Goal: Information Seeking & Learning: Learn about a topic

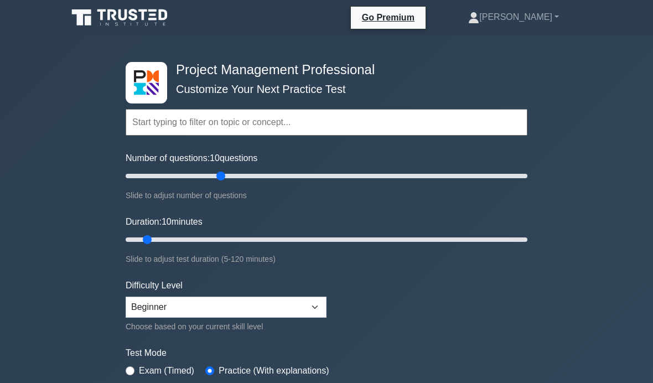
click at [220, 176] on input "Number of questions: 10 questions" at bounding box center [327, 175] width 402 height 13
type input "60"
click at [242, 178] on input "Number of questions: 50 questions" at bounding box center [327, 175] width 402 height 13
click at [242, 228] on div "Duration: 10 minutes Slide to adjust test duration (5-120 minutes)" at bounding box center [327, 240] width 402 height 50
click at [230, 241] on input "Duration: 10 minutes" at bounding box center [327, 239] width 402 height 13
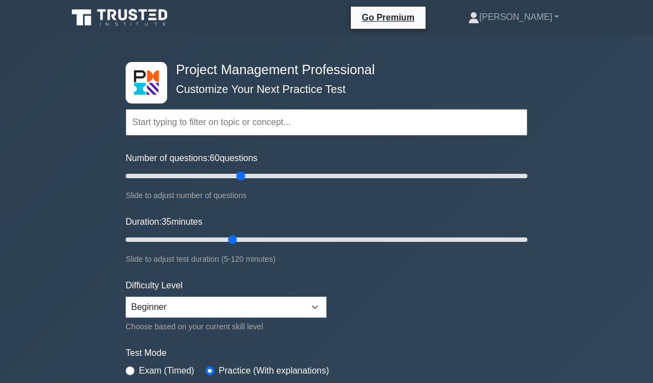
click at [252, 241] on input "Duration: 35 minutes" at bounding box center [327, 239] width 402 height 13
click at [283, 240] on input "Duration: 40 minutes" at bounding box center [327, 239] width 402 height 13
click at [300, 242] on input "Duration: 50 minutes" at bounding box center [327, 239] width 402 height 13
click at [299, 242] on input "Duration: 55 minutes" at bounding box center [327, 239] width 402 height 13
type input "60"
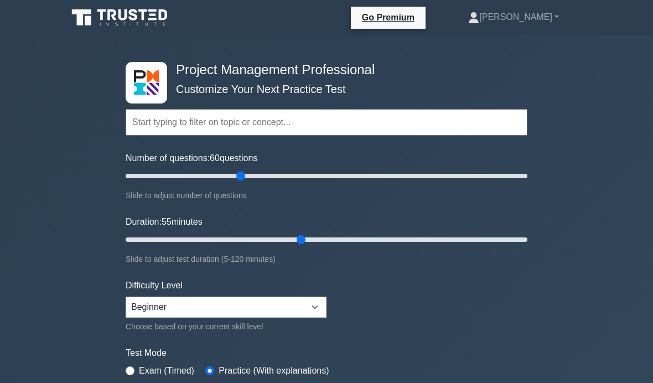
click at [322, 237] on input "Duration: 55 minutes" at bounding box center [327, 239] width 402 height 13
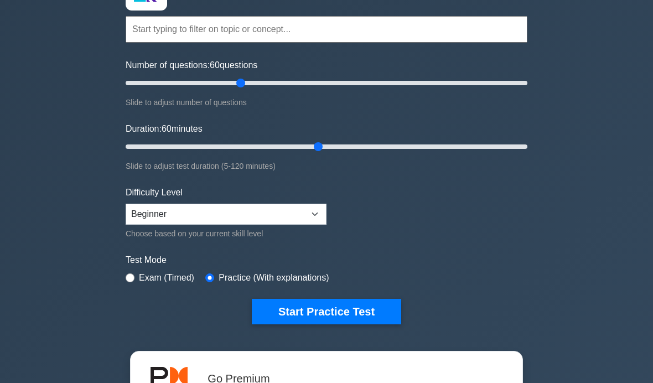
scroll to position [107, 0]
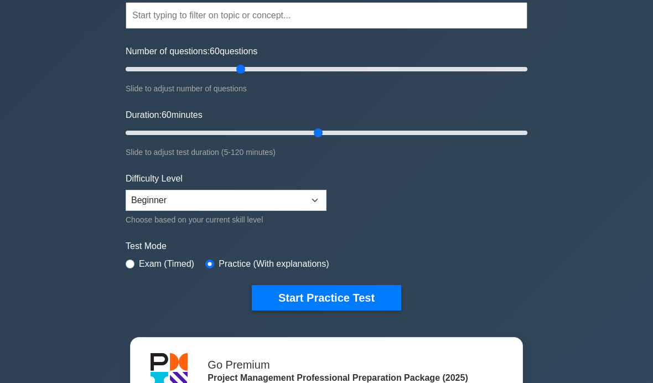
click at [373, 300] on button "Start Practice Test" at bounding box center [326, 297] width 149 height 25
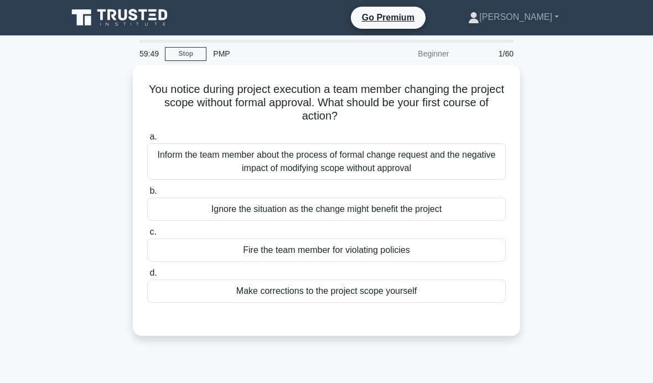
click at [481, 164] on div "Inform the team member about the process of formal change request and the negat…" at bounding box center [326, 161] width 359 height 37
click at [147, 141] on input "a. Inform the team member about the process of formal change request and the ne…" at bounding box center [147, 136] width 0 height 7
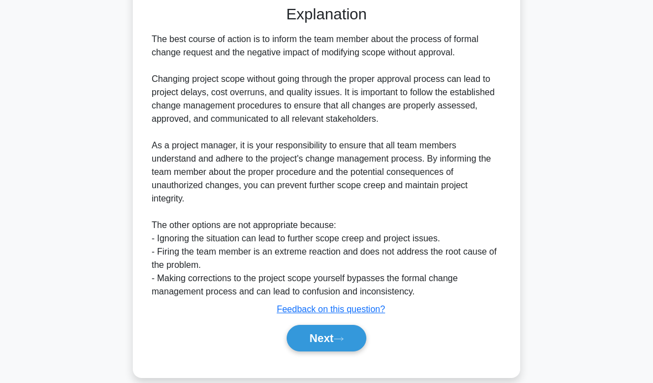
click at [338, 342] on icon at bounding box center [339, 339] width 10 height 6
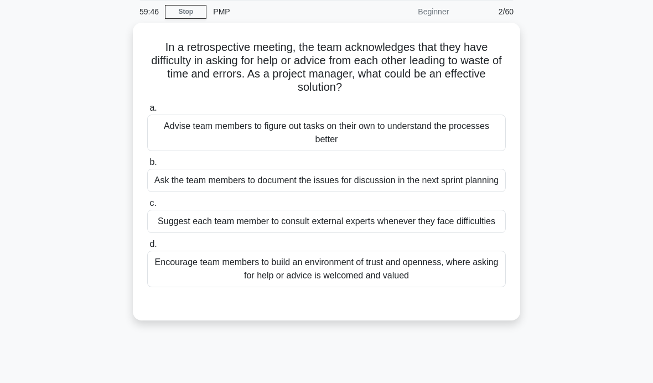
scroll to position [23, 0]
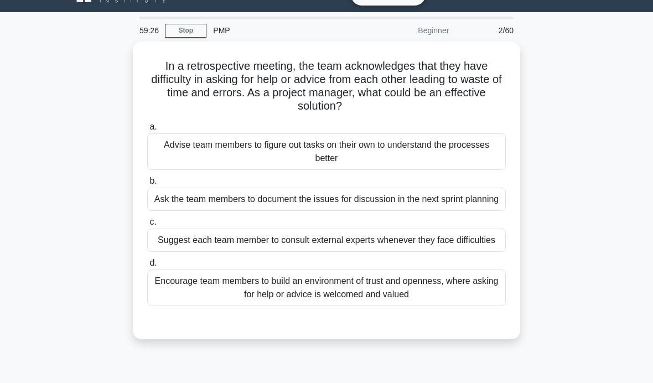
click at [460, 306] on div "Encourage team members to build an environment of trust and openness, where ask…" at bounding box center [326, 288] width 359 height 37
click at [147, 267] on input "d. Encourage team members to build an environment of trust and openness, where …" at bounding box center [147, 263] width 0 height 7
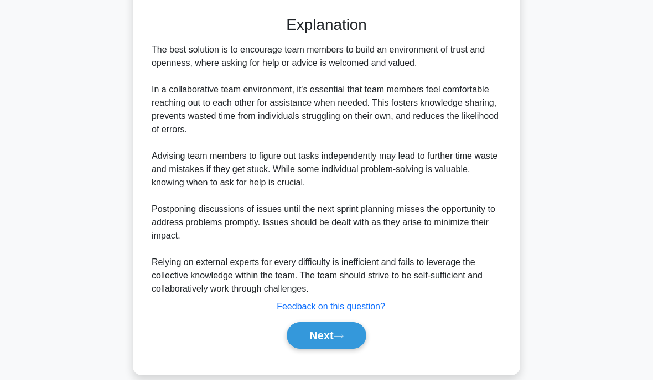
scroll to position [327, 0]
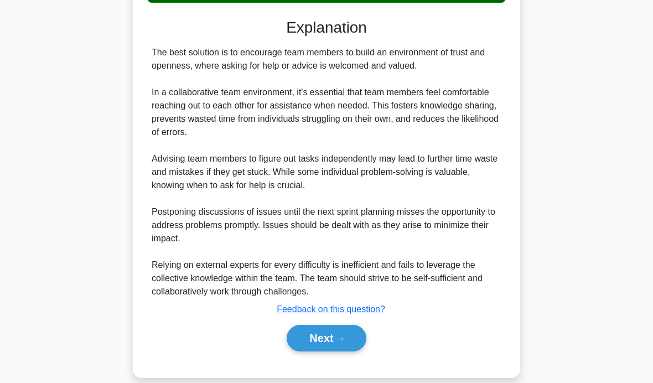
click at [342, 352] on button "Next" at bounding box center [326, 338] width 79 height 27
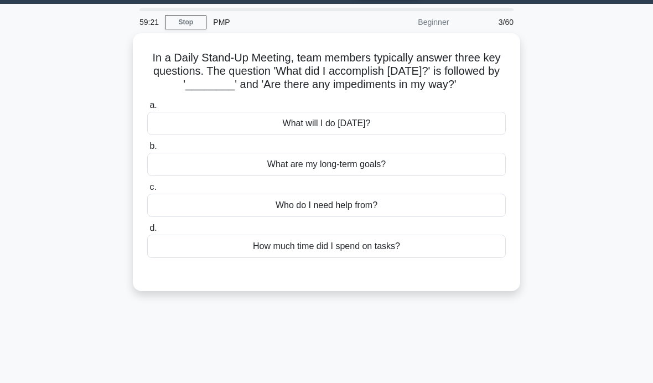
scroll to position [33, 0]
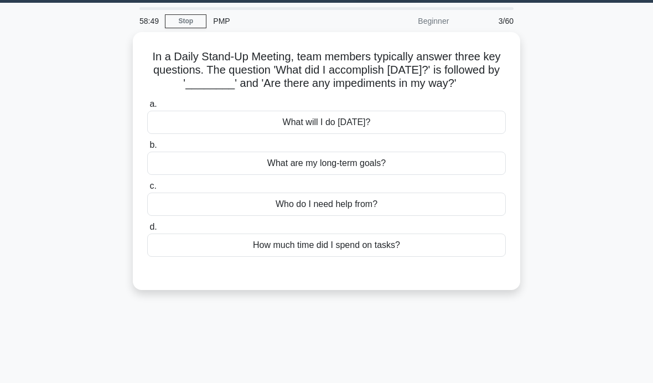
click at [463, 134] on div "What will I do [DATE]?" at bounding box center [326, 122] width 359 height 23
click at [147, 108] on input "a. What will I do [DATE]?" at bounding box center [147, 104] width 0 height 7
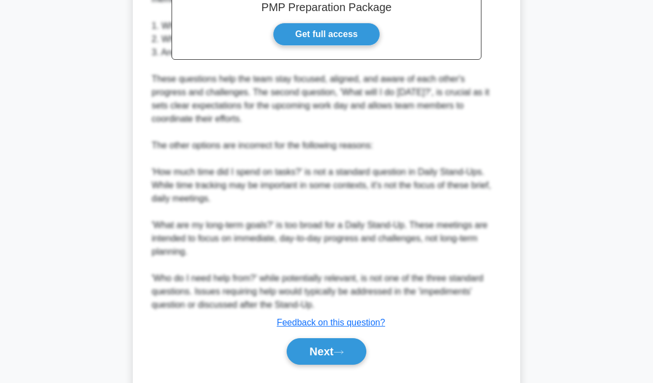
click at [344, 365] on button "Next" at bounding box center [326, 351] width 79 height 27
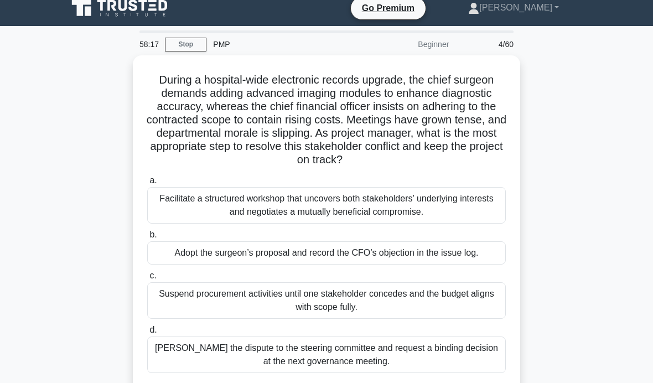
scroll to position [21, 0]
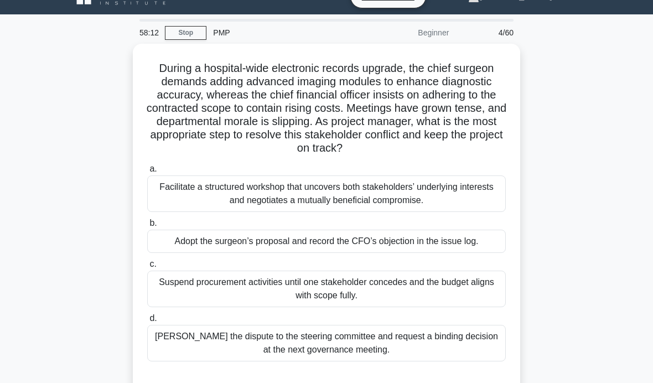
click at [488, 212] on div "Facilitate a structured workshop that uncovers both stakeholders’ underlying in…" at bounding box center [326, 194] width 359 height 37
click at [147, 173] on input "a. Facilitate a structured workshop that uncovers both stakeholders’ underlying…" at bounding box center [147, 169] width 0 height 7
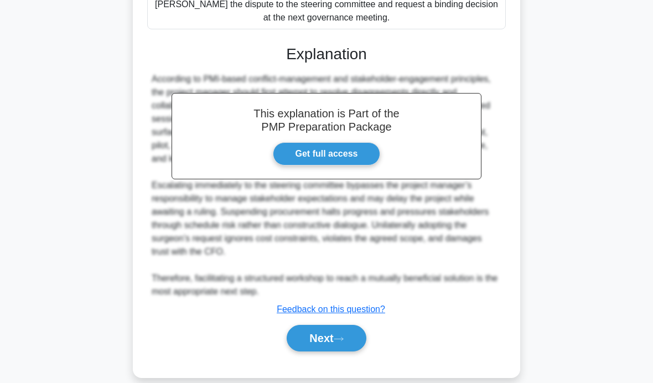
click at [340, 342] on icon at bounding box center [339, 339] width 10 height 6
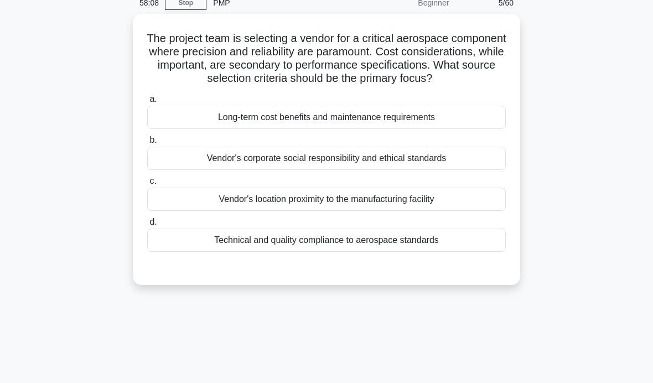
scroll to position [48, 0]
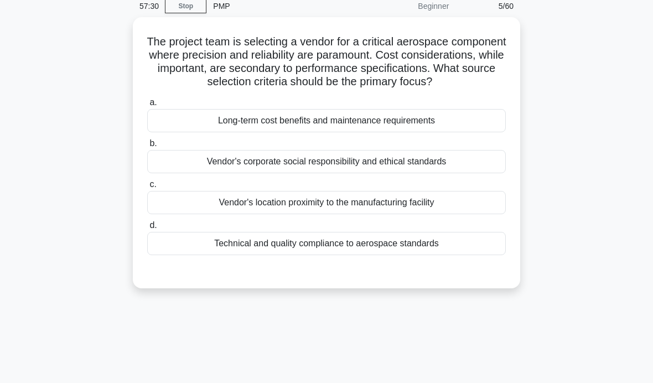
click at [479, 132] on div "Long-term cost benefits and maintenance requirements" at bounding box center [326, 120] width 359 height 23
click at [147, 106] on input "a. Long-term cost benefits and maintenance requirements" at bounding box center [147, 102] width 0 height 7
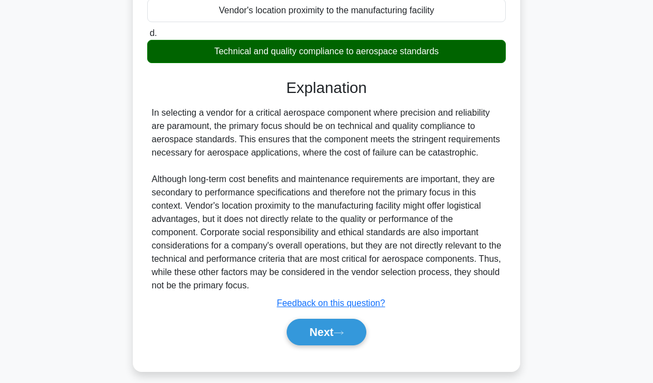
scroll to position [248, 0]
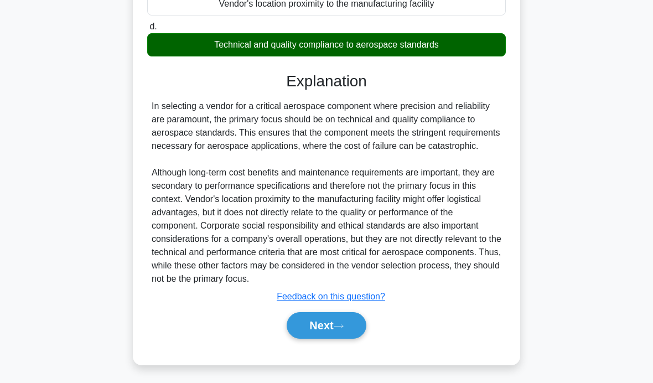
click at [345, 339] on button "Next" at bounding box center [326, 325] width 79 height 27
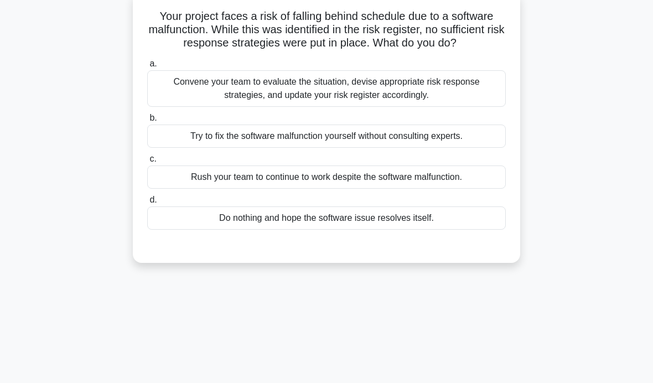
scroll to position [67, 0]
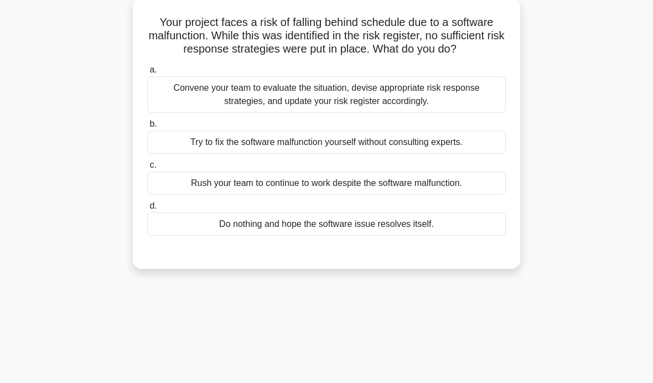
click at [579, 234] on div "Your project faces a risk of falling behind schedule due to a software malfunct…" at bounding box center [326, 140] width 531 height 285
click at [475, 112] on div "Convene your team to evaluate the situation, devise appropriate risk response s…" at bounding box center [326, 94] width 359 height 37
click at [147, 74] on input "a. Convene your team to evaluate the situation, devise appropriate risk respons…" at bounding box center [147, 69] width 0 height 7
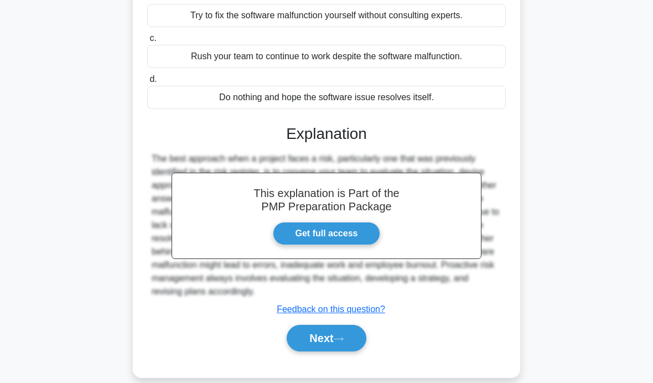
click at [331, 352] on button "Next" at bounding box center [326, 338] width 79 height 27
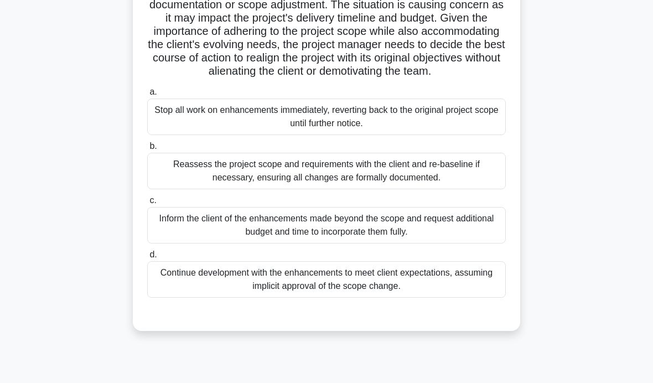
scroll to position [153, 0]
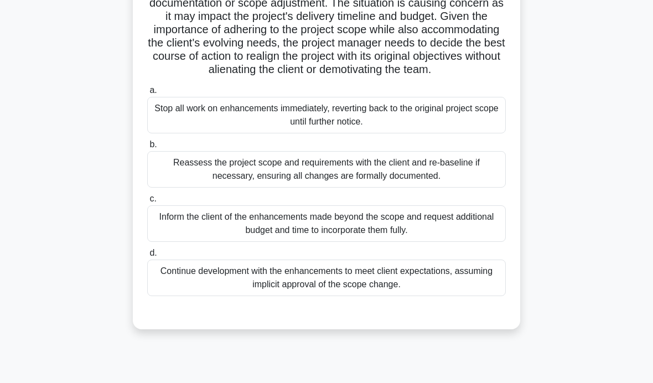
click at [479, 188] on div "Reassess the project scope and requirements with the client and re-baseline if …" at bounding box center [326, 169] width 359 height 37
click at [147, 148] on input "b. Reassess the project scope and requirements with the client and re-baseline …" at bounding box center [147, 144] width 0 height 7
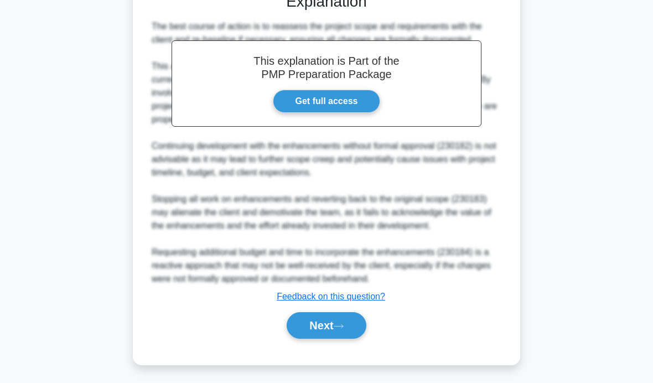
scroll to position [513, 0]
click at [338, 339] on button "Next" at bounding box center [326, 325] width 79 height 27
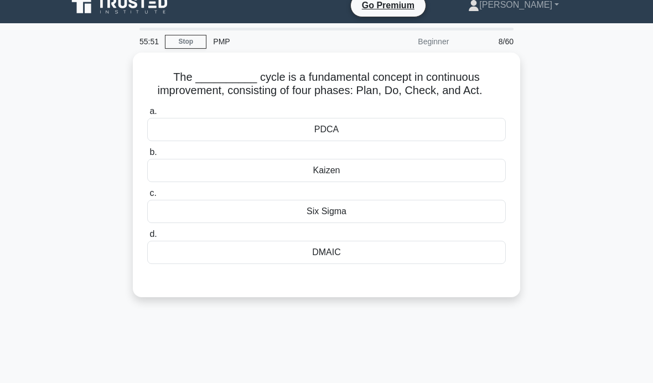
scroll to position [0, 0]
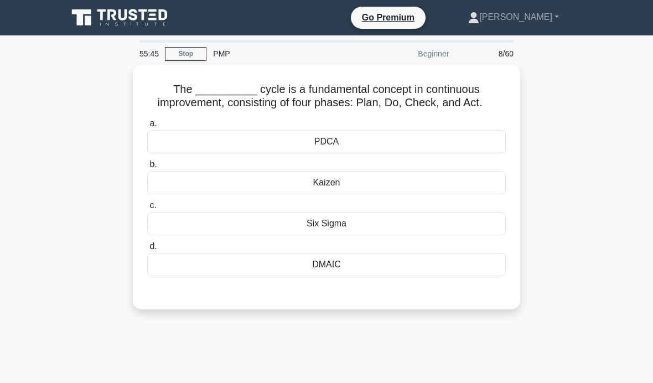
click at [470, 153] on div "PDCA" at bounding box center [326, 141] width 359 height 23
click at [147, 127] on input "a. PDCA" at bounding box center [147, 123] width 0 height 7
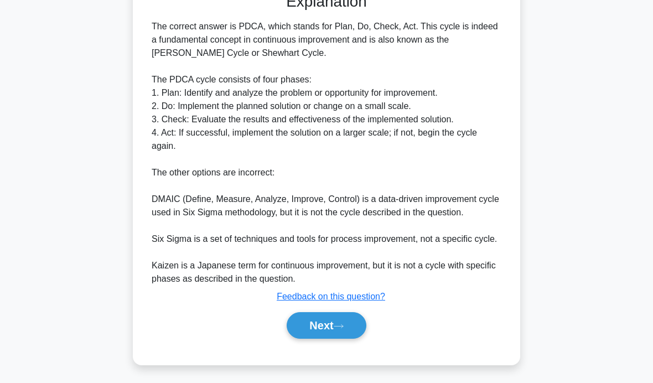
scroll to position [300, 0]
click at [353, 339] on button "Next" at bounding box center [326, 325] width 79 height 27
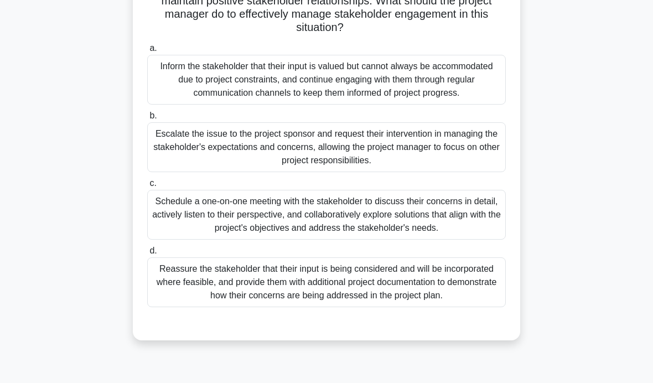
scroll to position [156, 0]
click at [429, 239] on div "Schedule a one-on-one meeting with the stakeholder to discuss their concerns in…" at bounding box center [326, 214] width 359 height 50
click at [147, 187] on input "c. Schedule a one-on-one meeting with the stakeholder to discuss their concerns…" at bounding box center [147, 182] width 0 height 7
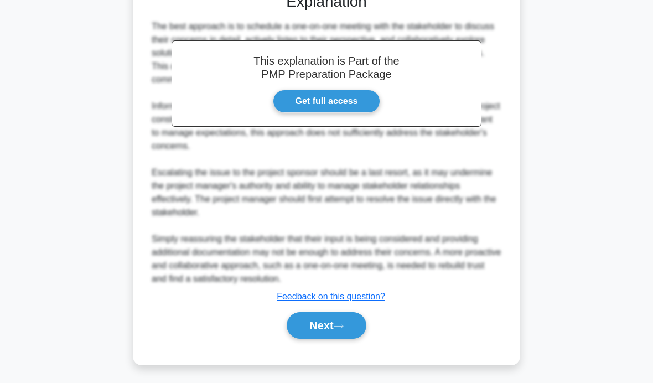
scroll to position [513, 0]
click at [339, 329] on icon at bounding box center [339, 326] width 10 height 6
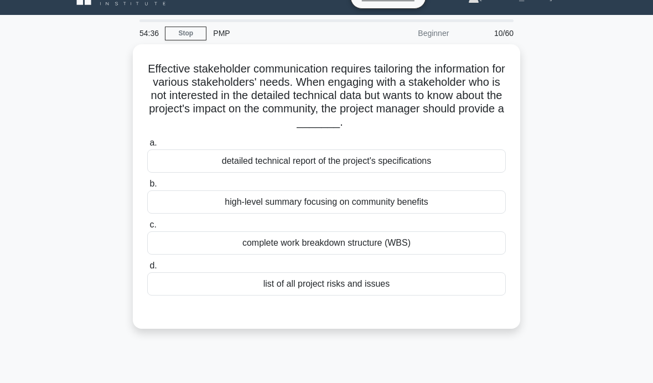
scroll to position [12, 0]
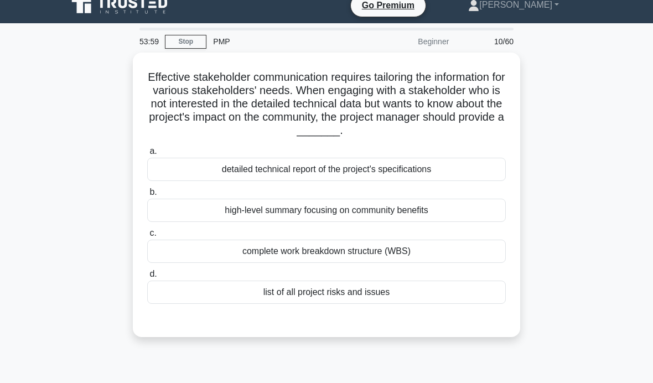
click at [479, 213] on div "high-level summary focusing on community benefits" at bounding box center [326, 210] width 359 height 23
click at [147, 196] on input "b. high-level summary focusing on community benefits" at bounding box center [147, 192] width 0 height 7
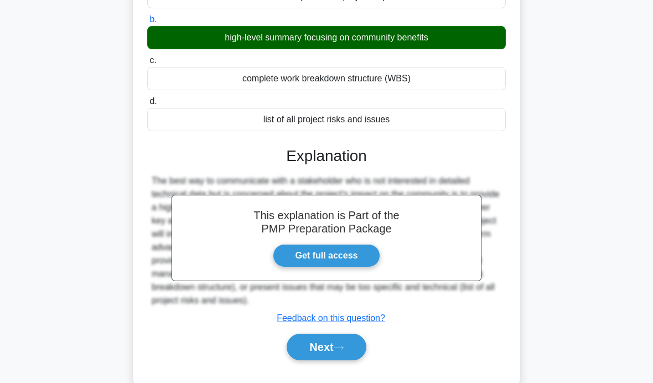
scroll to position [180, 0]
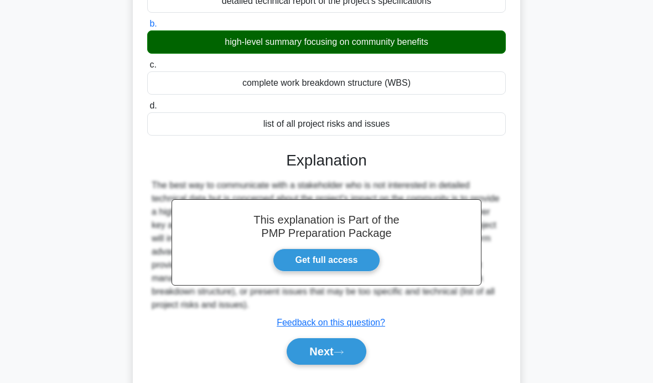
click at [332, 365] on button "Next" at bounding box center [326, 351] width 79 height 27
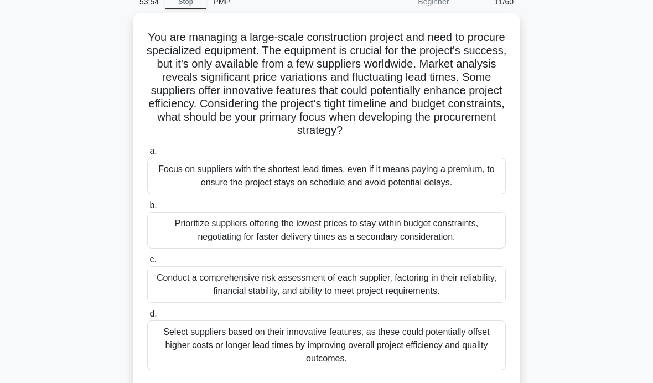
scroll to position [53, 0]
click at [475, 302] on div "Conduct a comprehensive risk assessment of each supplier, factoring in their re…" at bounding box center [326, 284] width 359 height 37
click at [147, 263] on input "c. Conduct a comprehensive risk assessment of each supplier, factoring in their…" at bounding box center [147, 259] width 0 height 7
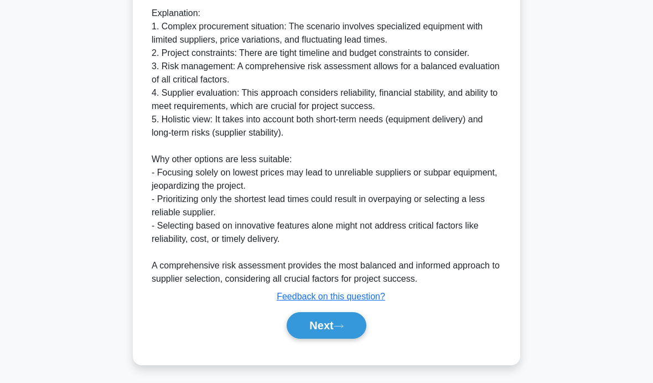
click at [333, 339] on button "Next" at bounding box center [326, 325] width 79 height 27
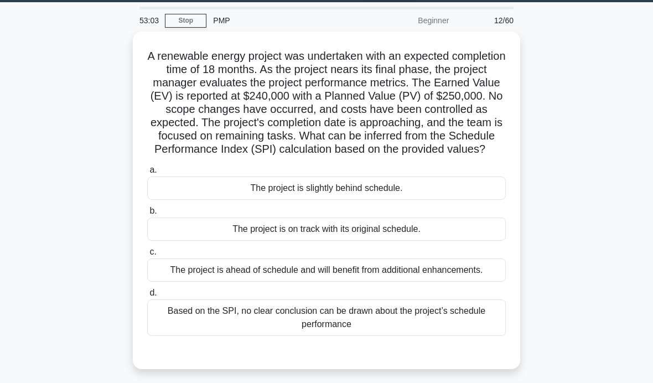
scroll to position [35, 0]
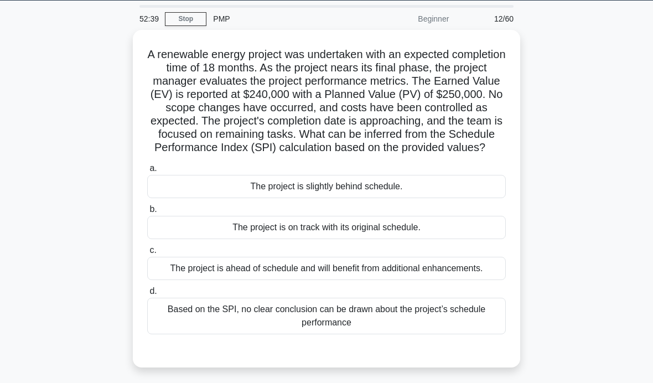
click at [446, 198] on div "The project is slightly behind schedule." at bounding box center [326, 186] width 359 height 23
click at [147, 172] on input "a. The project is slightly behind schedule." at bounding box center [147, 168] width 0 height 7
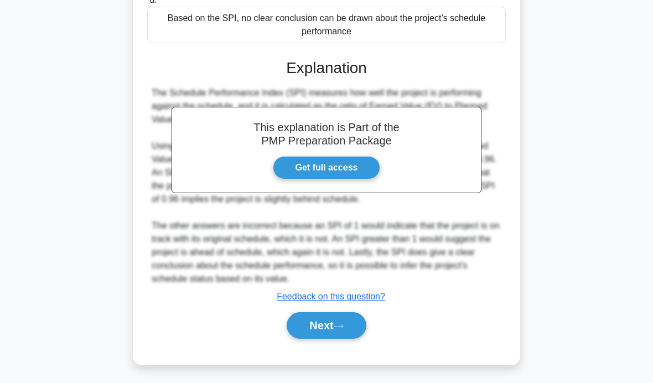
scroll to position [353, 0]
click at [349, 339] on button "Next" at bounding box center [326, 325] width 79 height 27
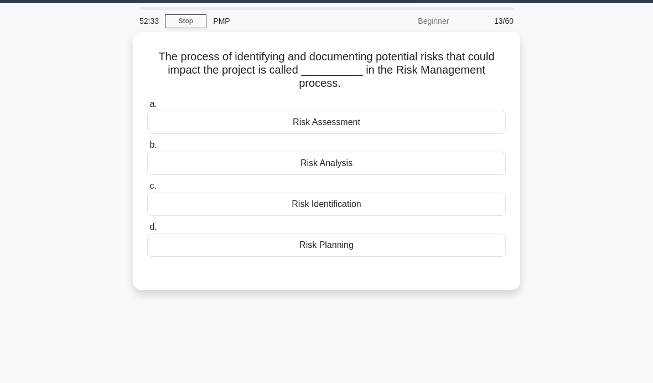
scroll to position [32, 0]
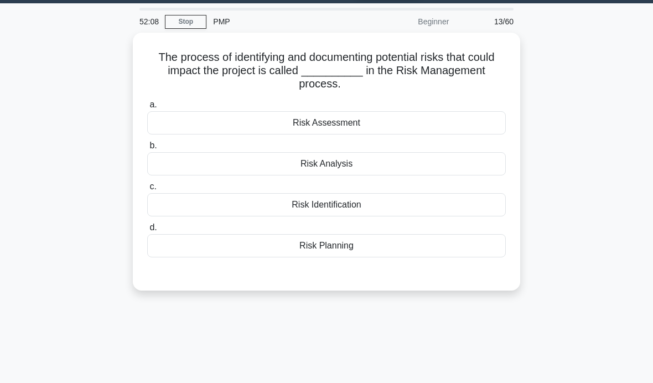
click at [400, 195] on div "Risk Identification" at bounding box center [326, 204] width 359 height 23
click at [147, 190] on input "c. Risk Identification" at bounding box center [147, 186] width 0 height 7
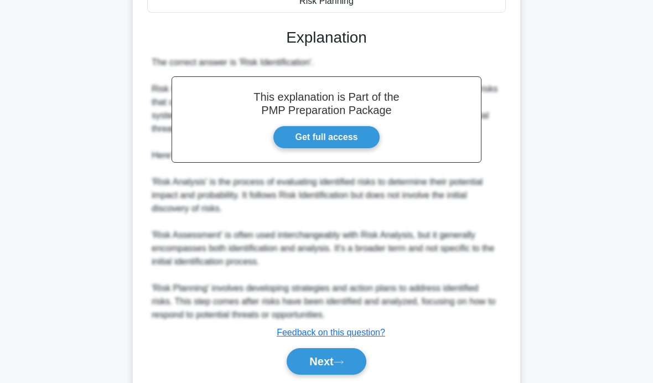
scroll to position [273, 0]
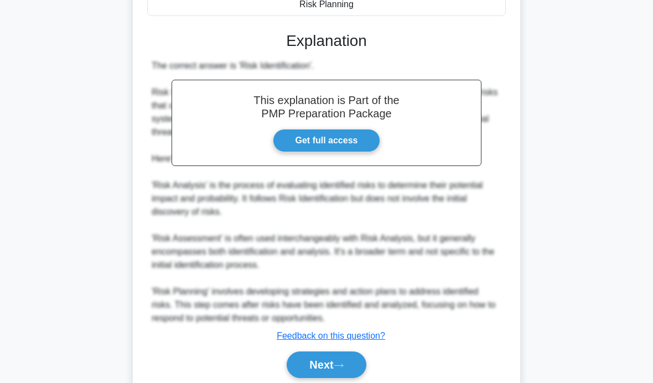
click at [340, 364] on icon at bounding box center [339, 366] width 10 height 6
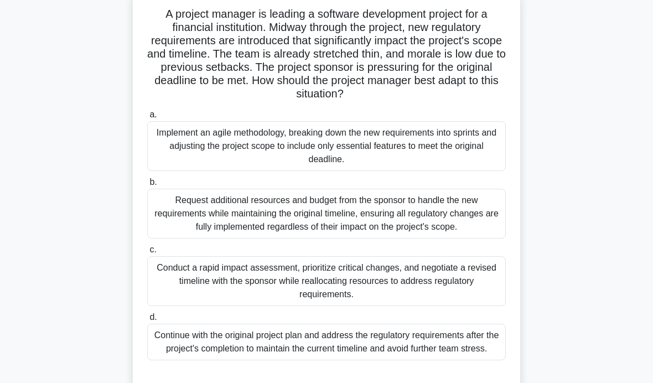
scroll to position [76, 0]
click at [482, 145] on div "Implement an agile methodology, breaking down the new requirements into sprints…" at bounding box center [326, 146] width 359 height 50
click at [147, 118] on input "a. Implement an agile methodology, breaking down the new requirements into spri…" at bounding box center [147, 114] width 0 height 7
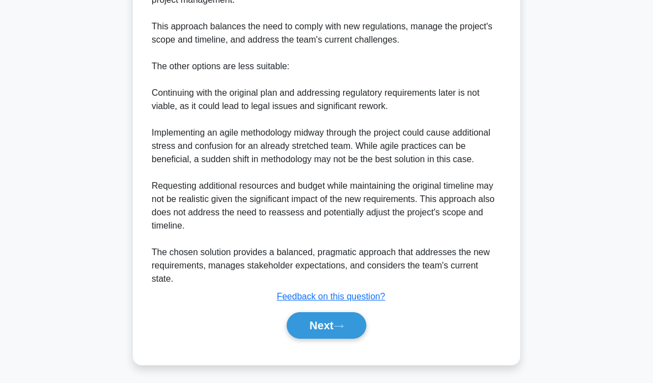
click at [342, 339] on button "Next" at bounding box center [326, 325] width 79 height 27
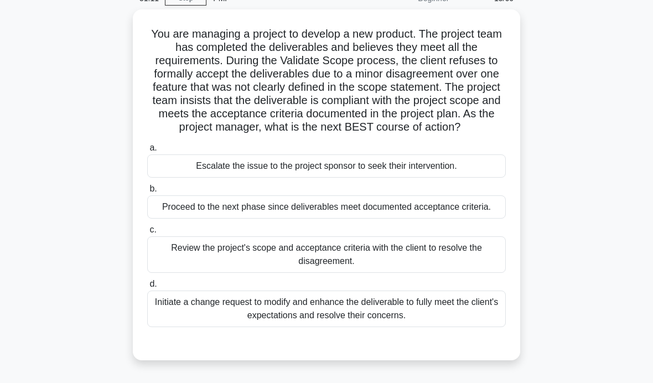
scroll to position [55, 0]
click at [475, 273] on div "Review the project's scope and acceptance criteria with the client to resolve t…" at bounding box center [326, 255] width 359 height 37
click at [147, 234] on input "c. Review the project's scope and acceptance criteria with the client to resolv…" at bounding box center [147, 230] width 0 height 7
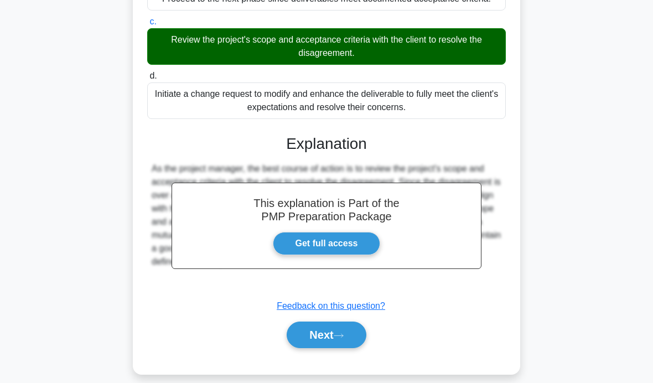
scroll to position [260, 0]
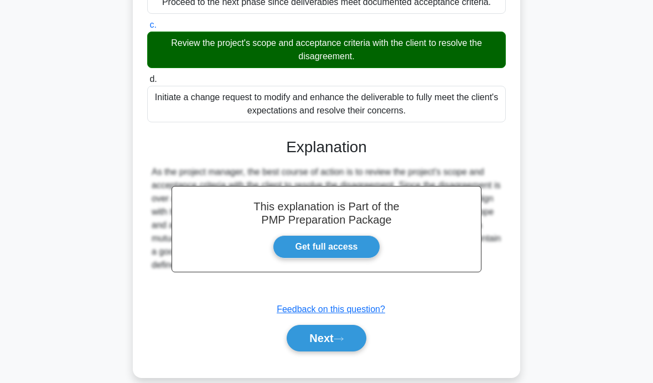
click at [298, 352] on button "Next" at bounding box center [326, 338] width 79 height 27
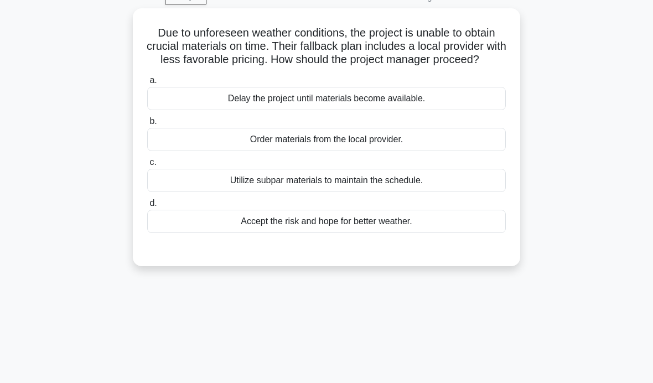
scroll to position [0, 0]
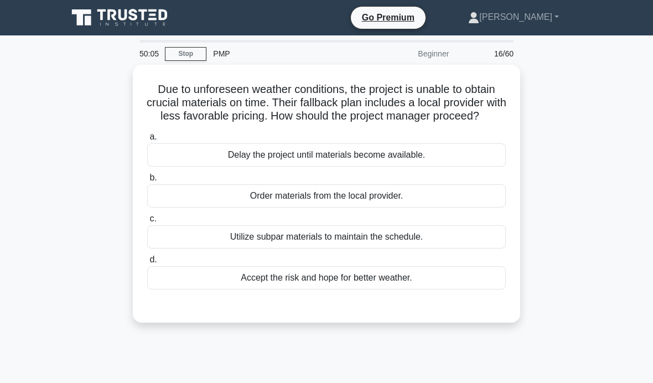
click at [601, 106] on main "50:05 Stop PMP Beginner 16/60 Due to unforeseen weather conditions, the project…" at bounding box center [326, 316] width 653 height 562
click at [606, 99] on main "50:03 Stop PMP Beginner 16/60 Due to unforeseen weather conditions, the project…" at bounding box center [326, 316] width 653 height 562
click at [435, 287] on div "Accept the risk and hope for better weather." at bounding box center [326, 277] width 359 height 23
click at [147, 264] on input "d. Accept the risk and hope for better weather." at bounding box center [147, 259] width 0 height 7
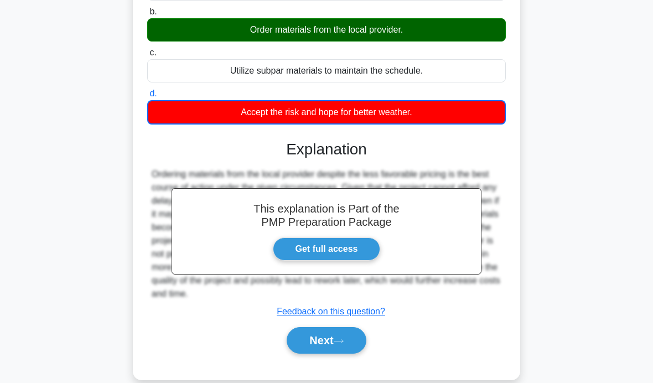
scroll to position [176, 0]
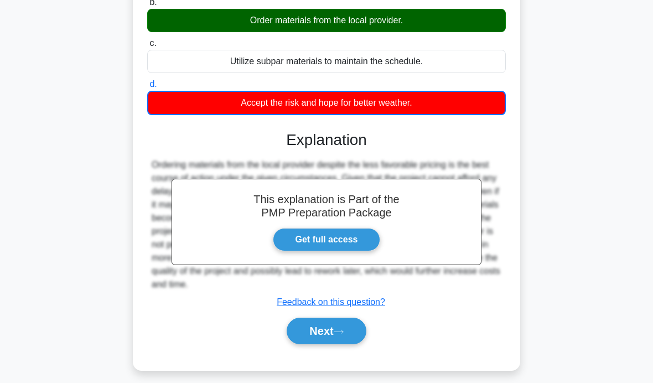
click at [340, 335] on icon at bounding box center [339, 332] width 10 height 6
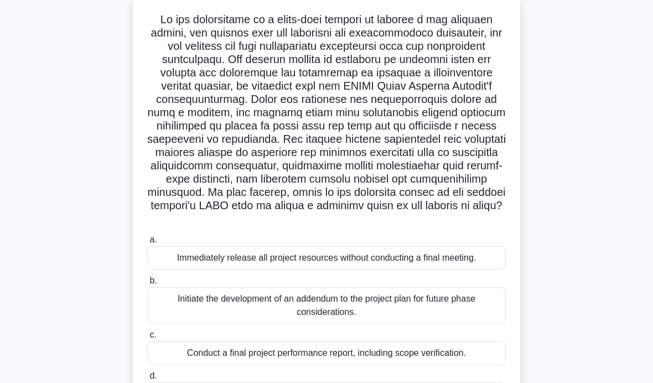
scroll to position [70, 0]
click at [574, 324] on div ".spinner_0XTQ{transform-origin:center;animation:spinner_y6GP .75s linear infini…" at bounding box center [326, 222] width 531 height 457
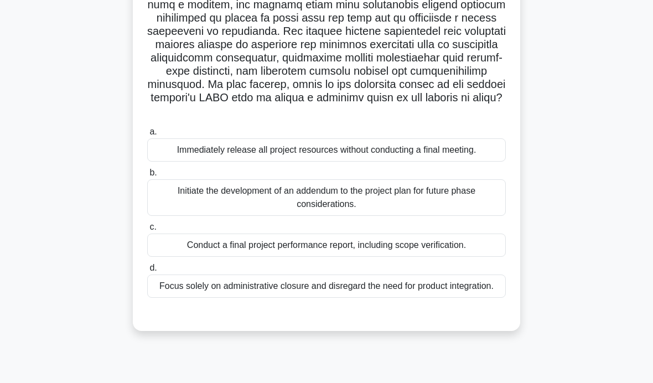
scroll to position [176, 0]
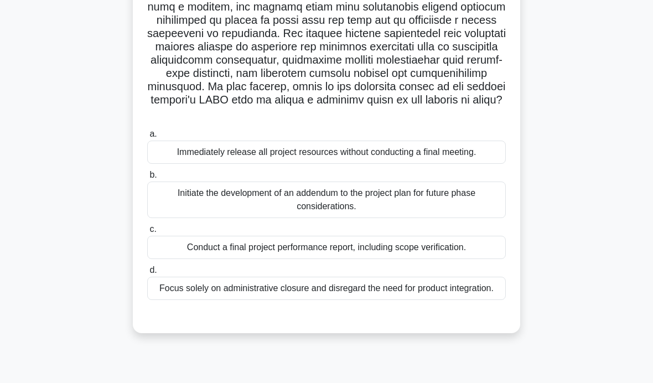
click at [459, 259] on div "Conduct a final project performance report, including scope verification." at bounding box center [326, 247] width 359 height 23
click at [147, 233] on input "c. Conduct a final project performance report, including scope verification." at bounding box center [147, 229] width 0 height 7
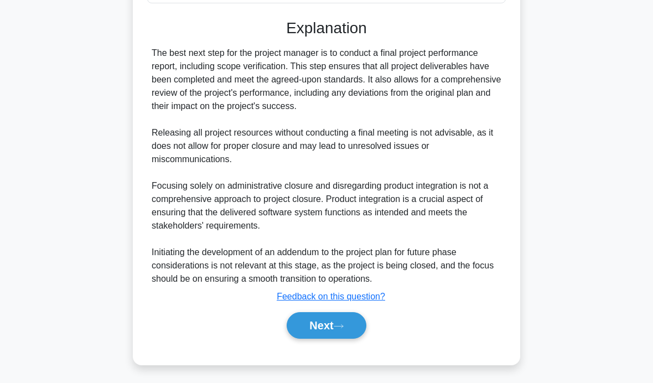
click at [336, 339] on button "Next" at bounding box center [326, 325] width 79 height 27
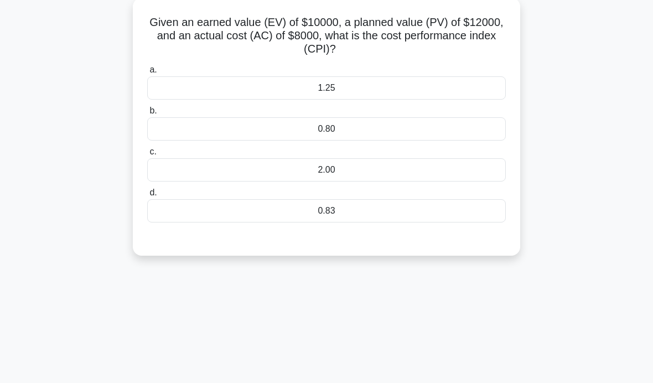
scroll to position [66, 0]
click at [445, 94] on div "1.25" at bounding box center [326, 88] width 359 height 23
click at [147, 74] on input "a. 1.25" at bounding box center [147, 70] width 0 height 7
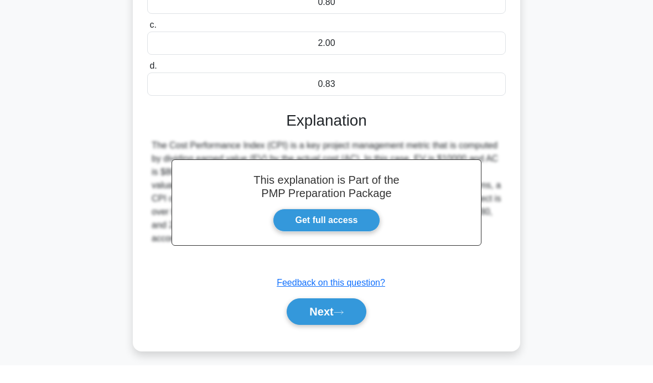
scroll to position [176, 0]
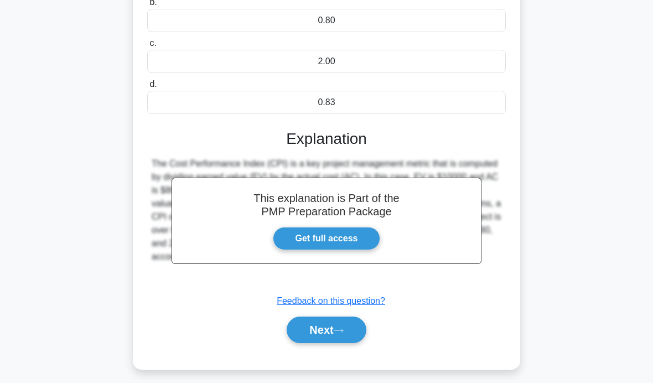
click at [331, 329] on button "Next" at bounding box center [326, 330] width 79 height 27
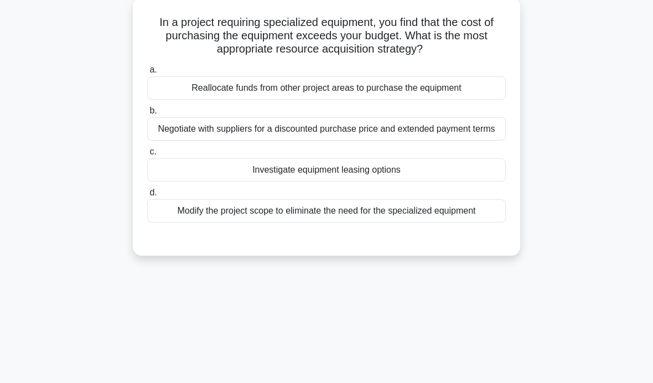
scroll to position [44, 0]
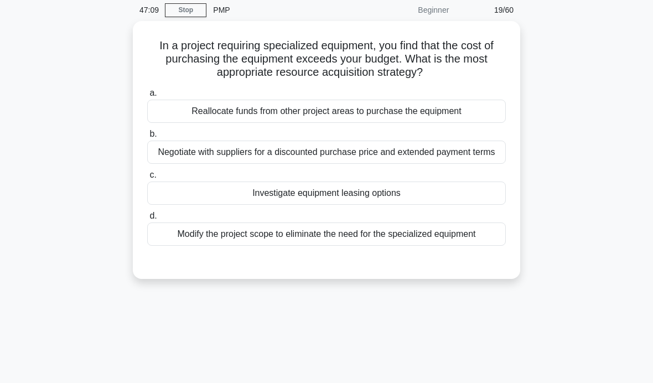
click at [488, 246] on div "Modify the project scope to eliminate the need for the specialized equipment" at bounding box center [326, 234] width 359 height 23
click at [147, 220] on input "d. Modify the project scope to eliminate the need for the specialized equipment" at bounding box center [147, 216] width 0 height 7
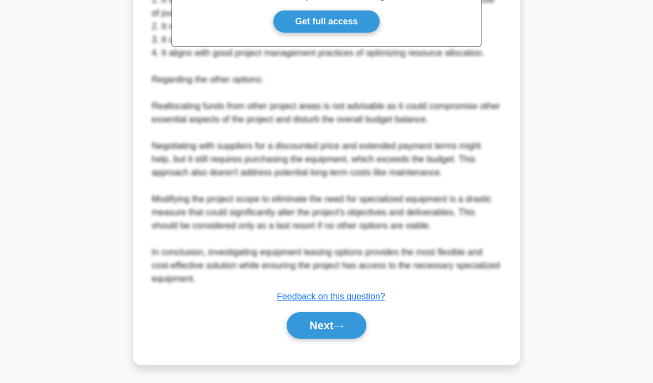
scroll to position [447, 0]
click at [332, 339] on button "Next" at bounding box center [326, 325] width 79 height 27
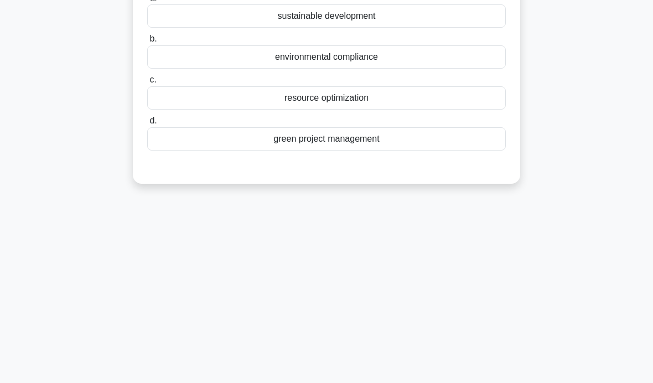
scroll to position [30, 0]
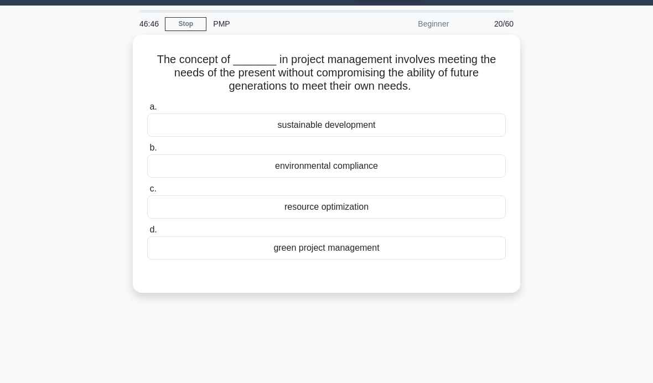
click at [71, 133] on div "The concept of _______ in project management involves meeting the needs of the …" at bounding box center [326, 170] width 531 height 271
click at [461, 124] on div "sustainable development" at bounding box center [326, 124] width 359 height 23
click at [147, 111] on input "a. sustainable development" at bounding box center [147, 107] width 0 height 7
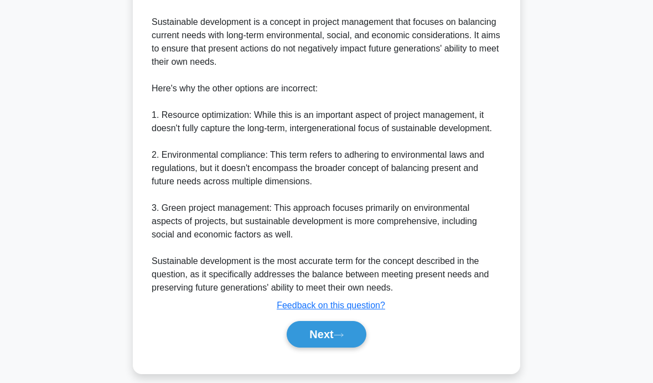
scroll to position [340, 0]
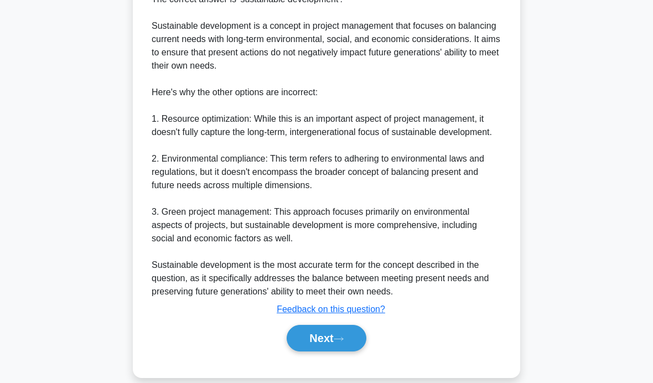
click at [336, 352] on button "Next" at bounding box center [326, 338] width 79 height 27
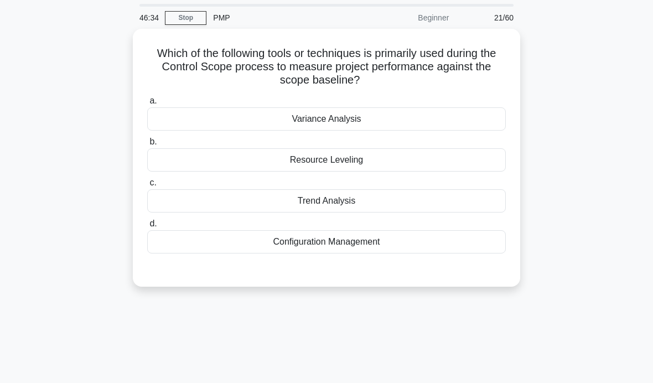
scroll to position [31, 0]
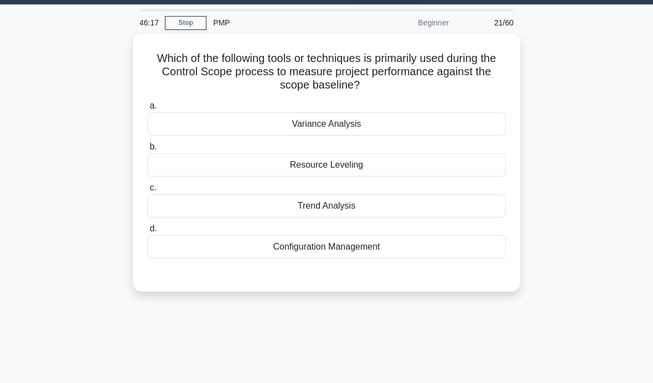
click at [443, 118] on div "Variance Analysis" at bounding box center [326, 123] width 359 height 23
click at [147, 110] on input "a. Variance Analysis" at bounding box center [147, 105] width 0 height 7
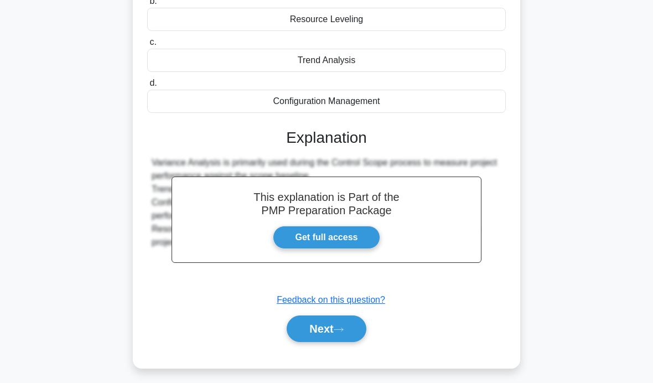
scroll to position [176, 0]
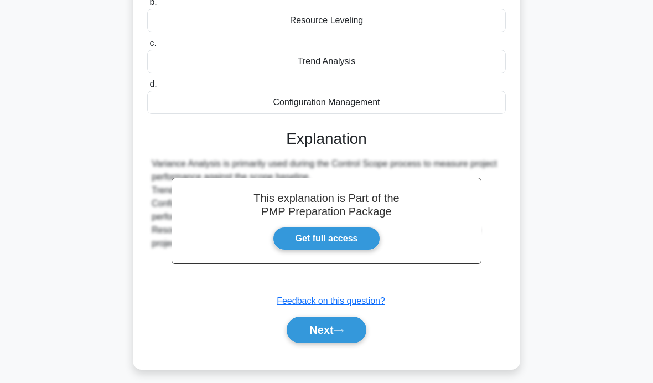
click at [331, 333] on button "Next" at bounding box center [326, 330] width 79 height 27
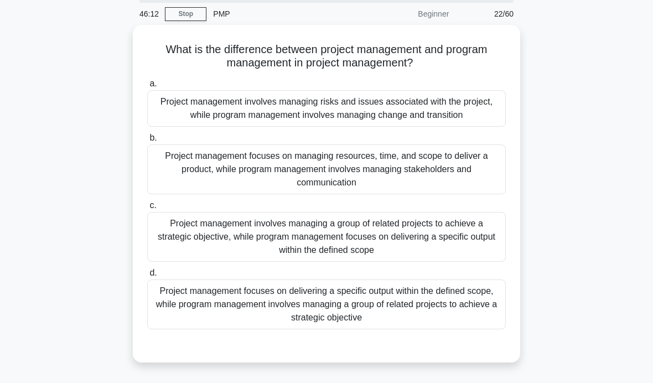
scroll to position [40, 0]
click at [75, 141] on div "What is the difference between project management and program management in pro…" at bounding box center [326, 199] width 531 height 351
click at [458, 313] on div "Project management focuses on delivering a specific output within the defined s…" at bounding box center [326, 304] width 359 height 50
click at [147, 276] on input "d. Project management focuses on delivering a specific output within the define…" at bounding box center [147, 272] width 0 height 7
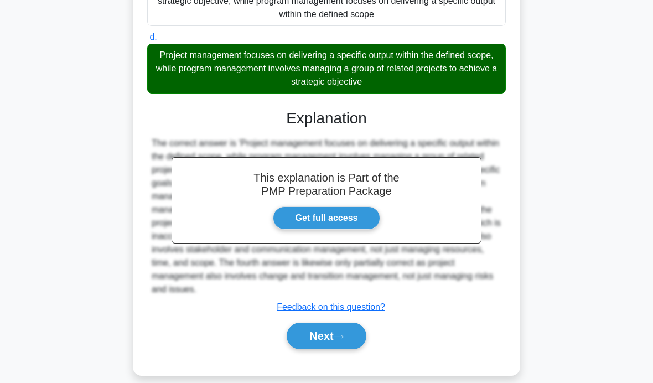
scroll to position [273, 0]
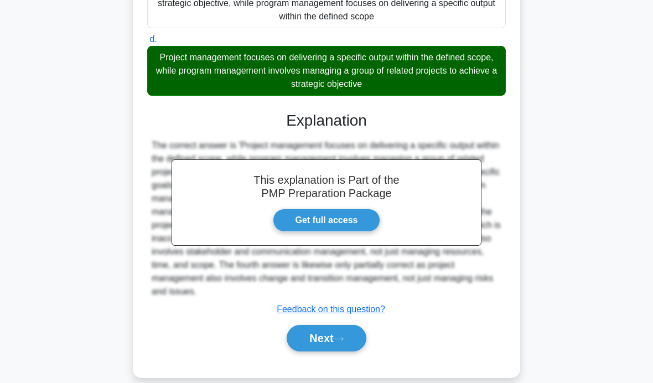
click at [344, 342] on icon at bounding box center [339, 339] width 10 height 6
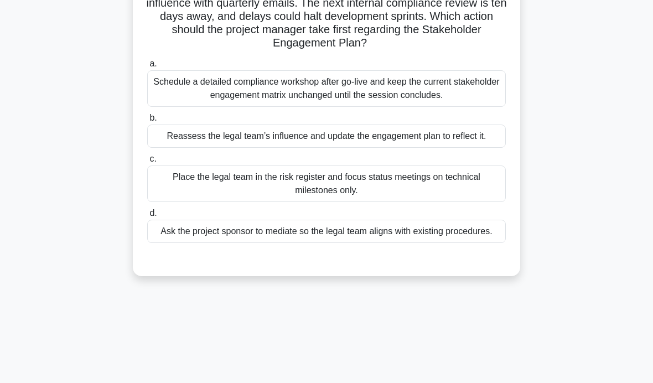
scroll to position [136, 0]
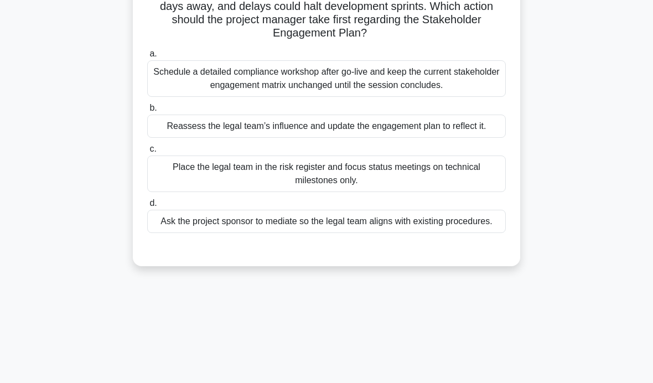
click at [453, 138] on div "Reassess the legal team’s influence and update the engagement plan to reflect i…" at bounding box center [326, 126] width 359 height 23
click at [147, 112] on input "b. Reassess the legal team’s influence and update the engagement plan to reflec…" at bounding box center [147, 108] width 0 height 7
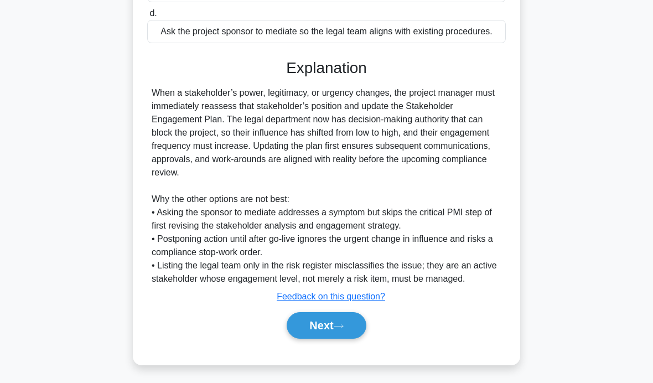
scroll to position [340, 0]
click at [329, 339] on button "Next" at bounding box center [326, 325] width 79 height 27
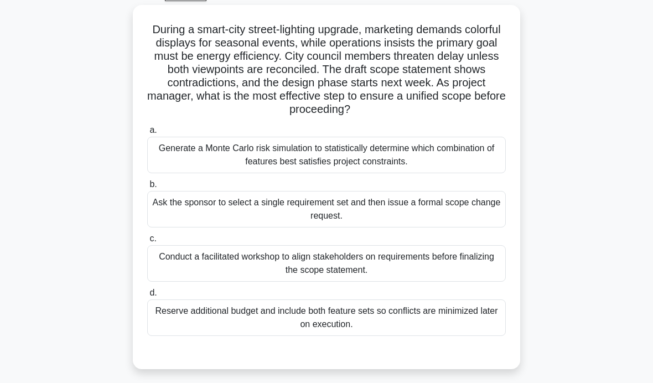
scroll to position [60, 0]
click at [472, 157] on div "Generate a Monte Carlo risk simulation to statistically determine which combina…" at bounding box center [326, 154] width 359 height 37
click at [147, 133] on input "a. Generate a Monte Carlo risk simulation to statistically determine which comb…" at bounding box center [147, 129] width 0 height 7
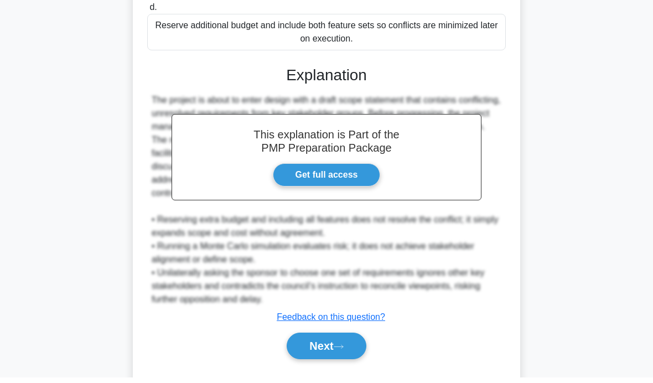
scroll to position [341, 0]
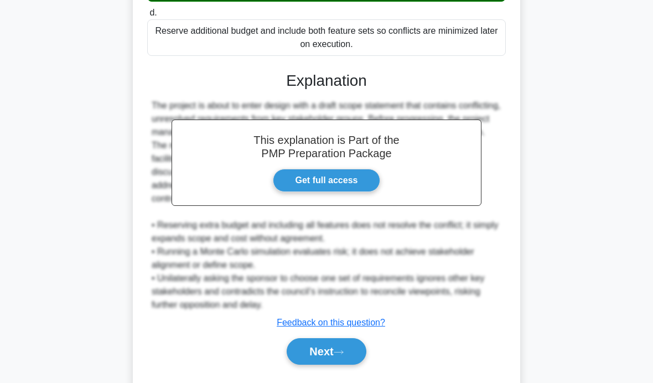
click at [321, 365] on button "Next" at bounding box center [326, 351] width 79 height 27
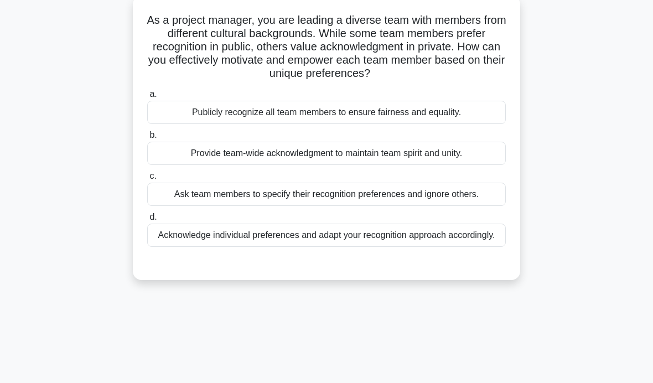
scroll to position [70, 0]
click at [441, 246] on div "Acknowledge individual preferences and adapt your recognition approach accordin…" at bounding box center [326, 234] width 359 height 23
click at [147, 220] on input "d. Acknowledge individual preferences and adapt your recognition approach accor…" at bounding box center [147, 216] width 0 height 7
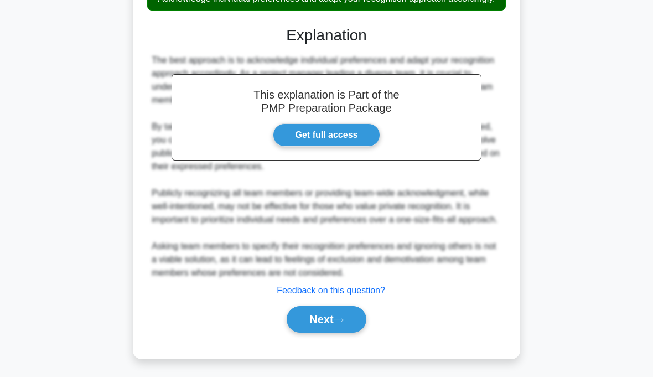
scroll to position [313, 0]
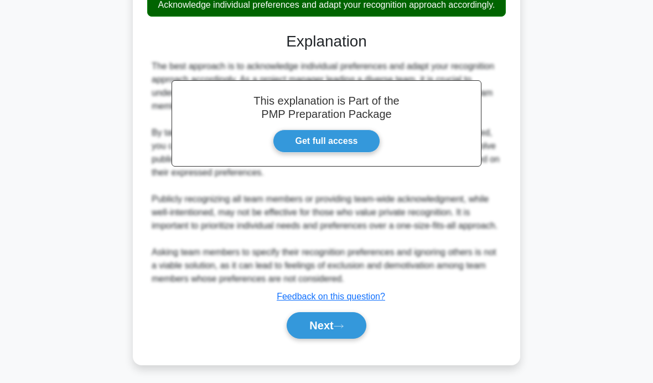
click at [339, 339] on button "Next" at bounding box center [326, 325] width 79 height 27
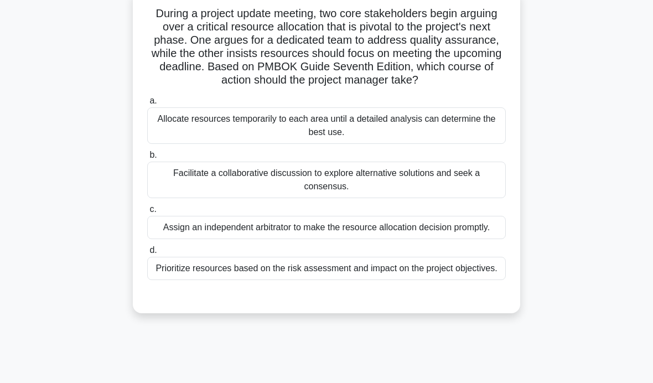
scroll to position [54, 0]
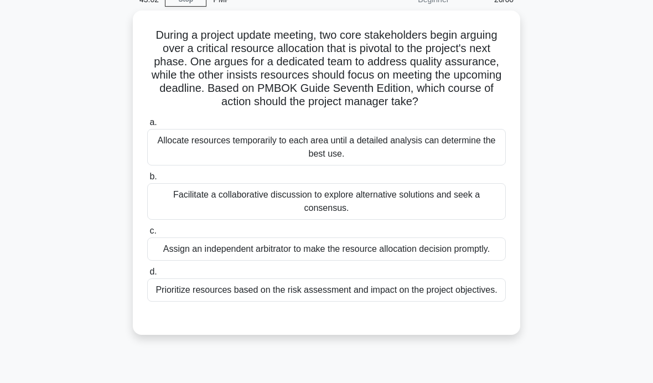
click at [34, 175] on main "43:02 Stop PMP Beginner 26/60 During a project update meeting, two core stakeho…" at bounding box center [326, 262] width 653 height 562
click at [486, 220] on div "Facilitate a collaborative discussion to explore alternative solutions and seek…" at bounding box center [326, 201] width 359 height 37
click at [147, 180] on input "b. Facilitate a collaborative discussion to explore alternative solutions and s…" at bounding box center [147, 176] width 0 height 7
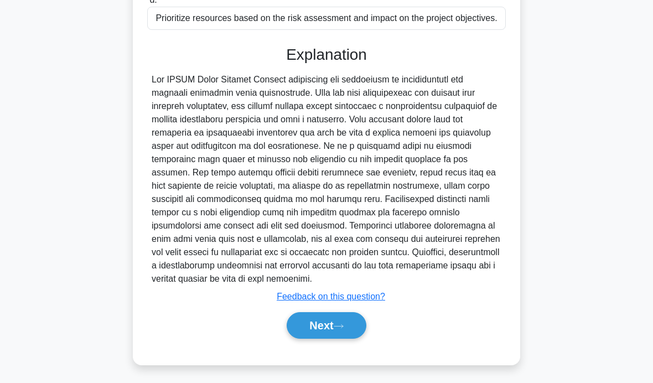
scroll to position [353, 0]
click at [343, 329] on icon at bounding box center [339, 326] width 10 height 6
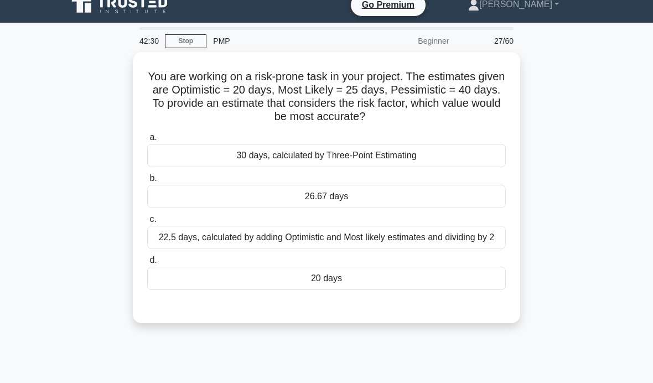
scroll to position [12, 0]
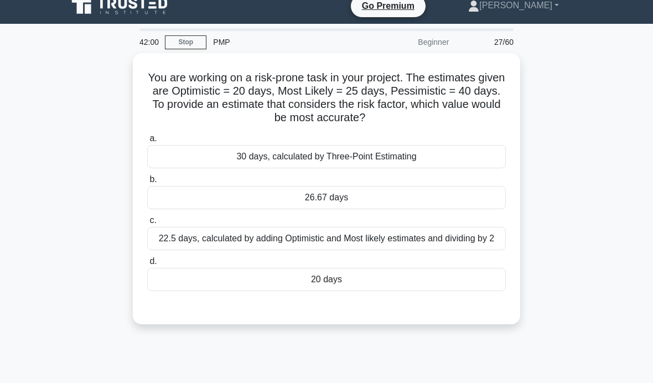
click at [385, 209] on div "26.67 days" at bounding box center [326, 197] width 359 height 23
click at [147, 183] on input "b. 26.67 days" at bounding box center [147, 179] width 0 height 7
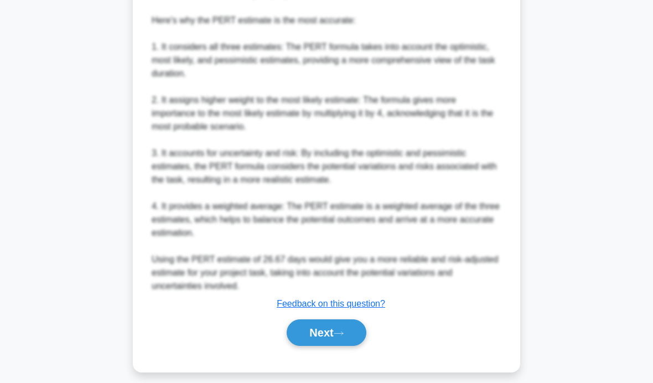
scroll to position [513, 0]
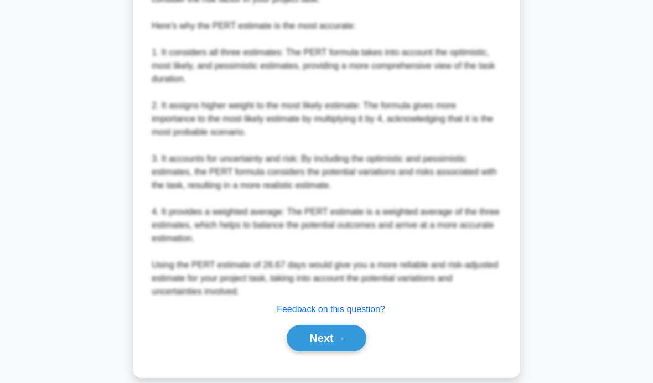
click at [339, 352] on button "Next" at bounding box center [326, 338] width 79 height 27
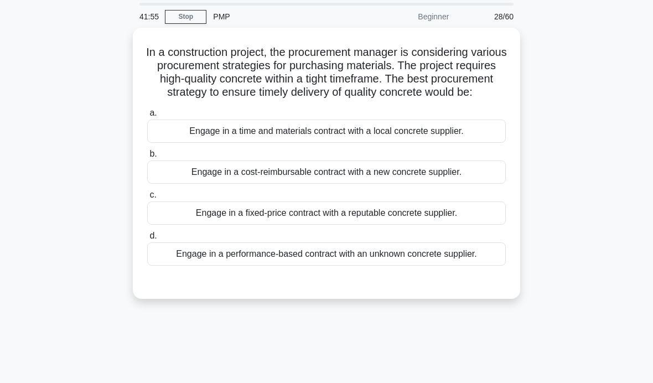
scroll to position [37, 0]
click at [468, 225] on div "Engage in a fixed-price contract with a reputable concrete supplier." at bounding box center [326, 213] width 359 height 23
click at [147, 199] on input "c. Engage in a fixed-price contract with a reputable concrete supplier." at bounding box center [147, 195] width 0 height 7
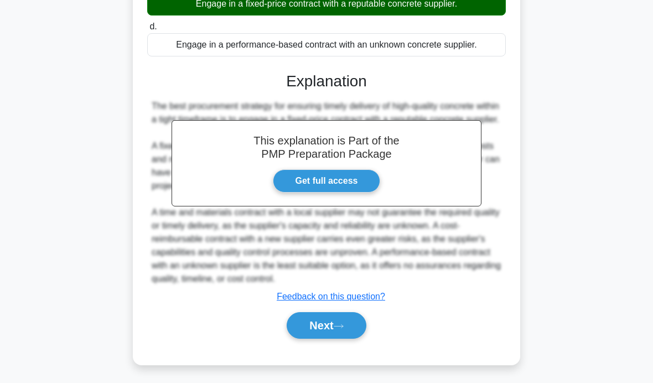
click at [327, 339] on button "Next" at bounding box center [326, 325] width 79 height 27
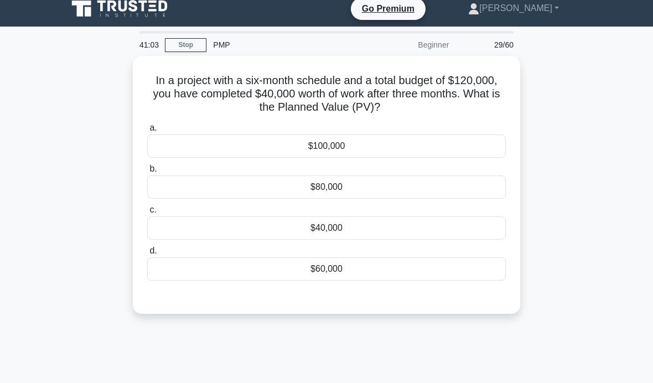
scroll to position [2, 0]
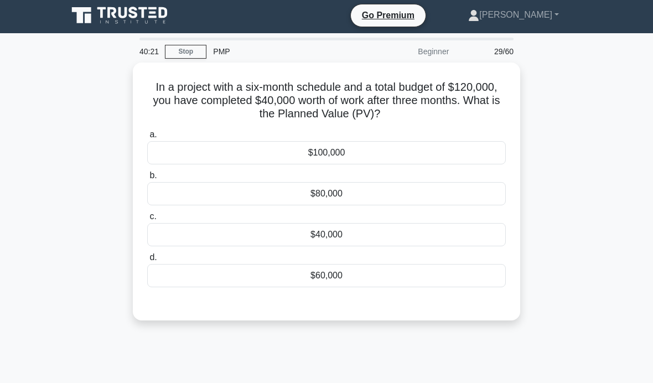
click at [395, 182] on div "$80,000" at bounding box center [326, 193] width 359 height 23
click at [147, 179] on input "b. $80,000" at bounding box center [147, 175] width 0 height 7
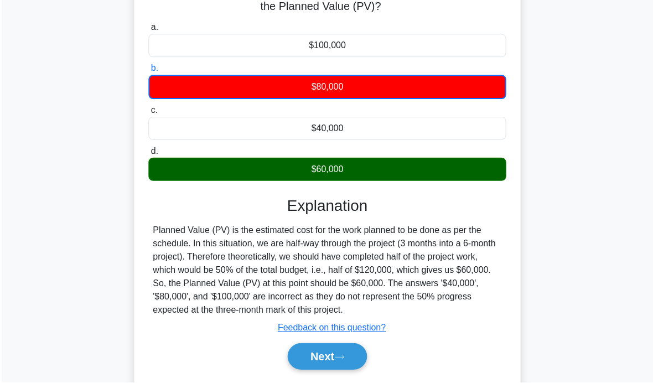
scroll to position [111, 0]
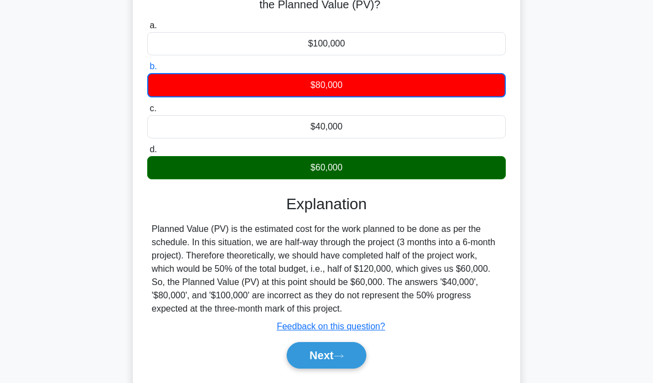
click at [355, 369] on button "Next" at bounding box center [326, 355] width 79 height 27
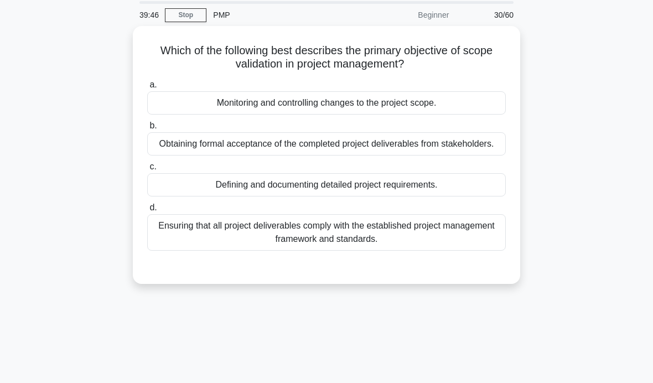
scroll to position [10, 0]
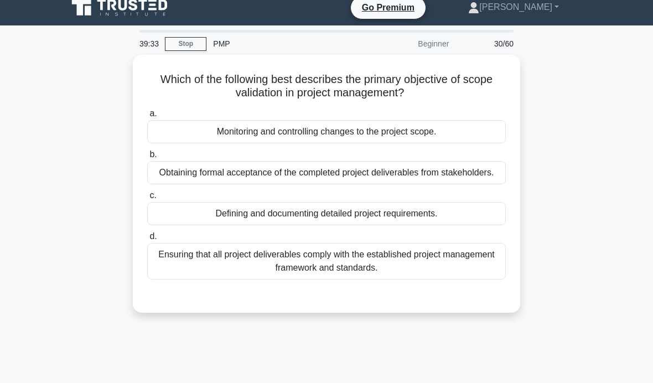
click at [58, 174] on main "39:33 Stop PMP Beginner 30/60 Which of the following best describes the primary…" at bounding box center [326, 306] width 653 height 562
click at [58, 176] on main "39:27 Stop PMP Beginner 30/60 Which of the following best describes the primary…" at bounding box center [326, 306] width 653 height 562
click at [473, 181] on div "Obtaining formal acceptance of the completed project deliverables from stakehol…" at bounding box center [326, 172] width 359 height 23
click at [147, 158] on input "b. Obtaining formal acceptance of the completed project deliverables from stake…" at bounding box center [147, 154] width 0 height 7
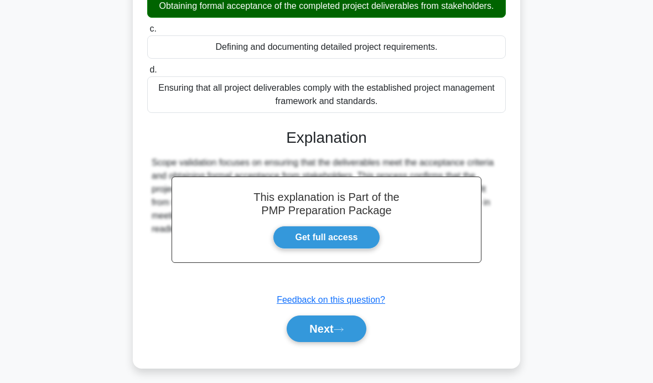
scroll to position [176, 0]
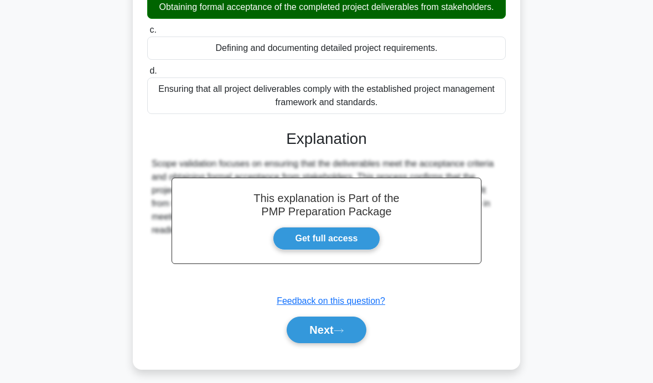
click at [333, 339] on button "Next" at bounding box center [326, 330] width 79 height 27
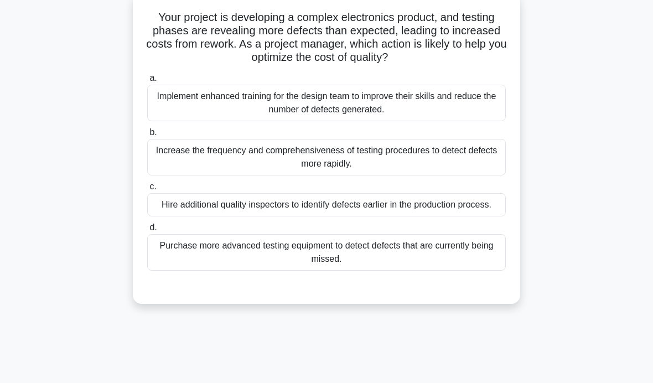
scroll to position [71, 0]
click at [411, 164] on div "Increase the frequency and comprehensiveness of testing procedures to detect de…" at bounding box center [326, 158] width 359 height 37
click at [147, 137] on input "b. Increase the frequency and comprehensiveness of testing procedures to detect…" at bounding box center [147, 133] width 0 height 7
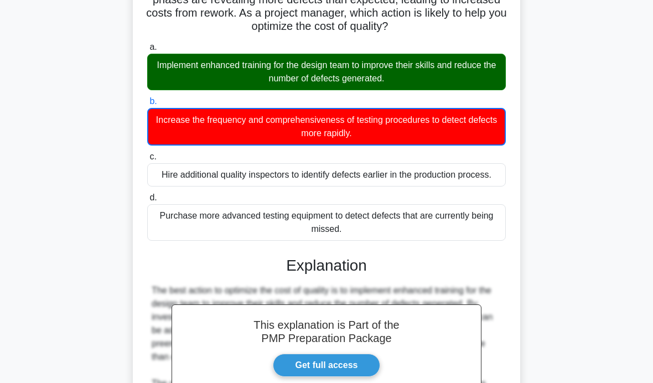
scroll to position [104, 0]
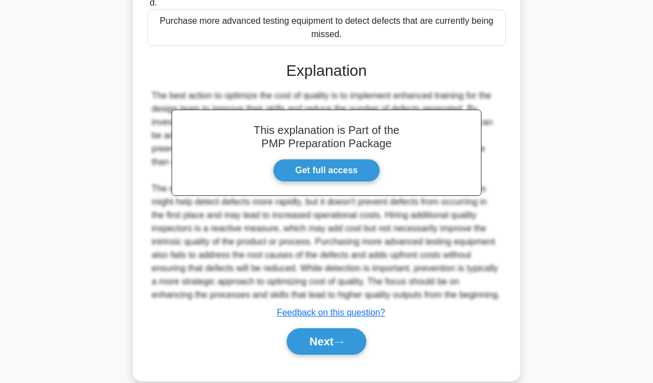
click at [325, 355] on button "Next" at bounding box center [326, 341] width 79 height 27
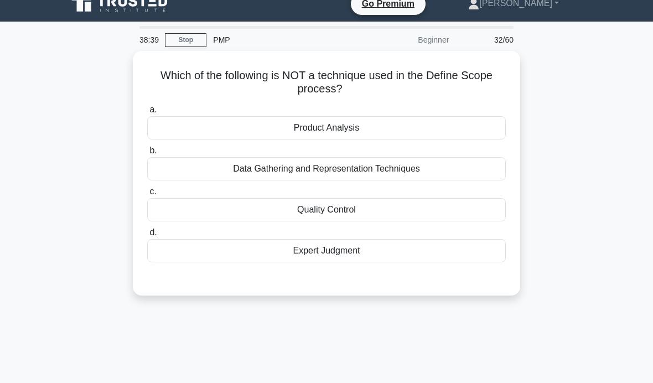
scroll to position [14, 0]
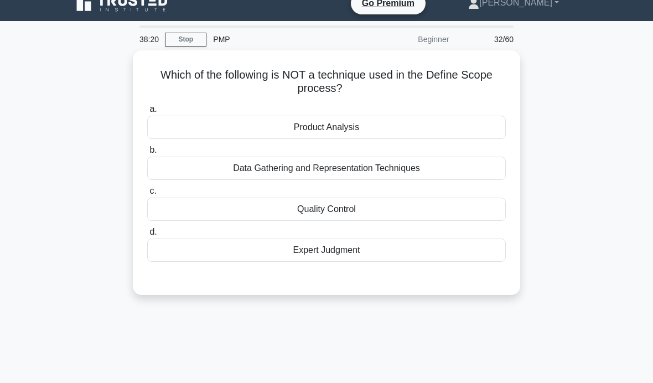
click at [389, 206] on div "Quality Control" at bounding box center [326, 209] width 359 height 23
click at [147, 195] on input "c. Quality Control" at bounding box center [147, 191] width 0 height 7
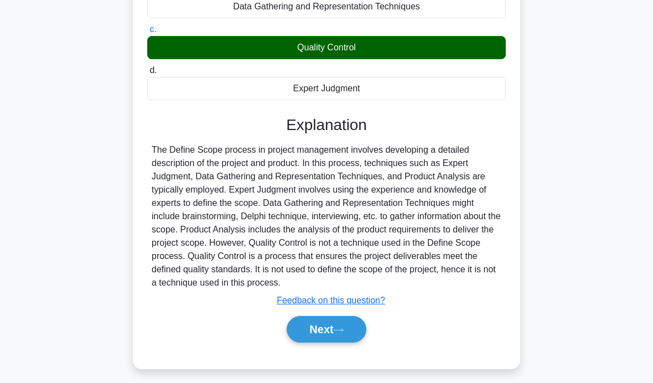
scroll to position [176, 0]
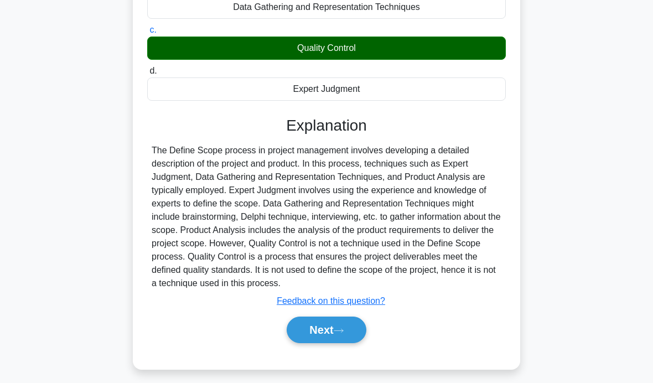
click at [340, 334] on icon at bounding box center [339, 331] width 10 height 6
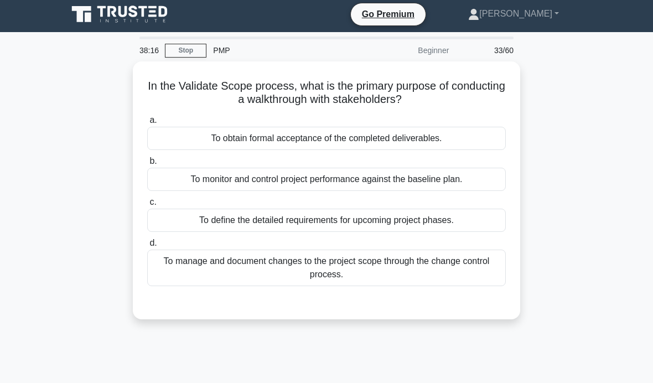
scroll to position [0, 0]
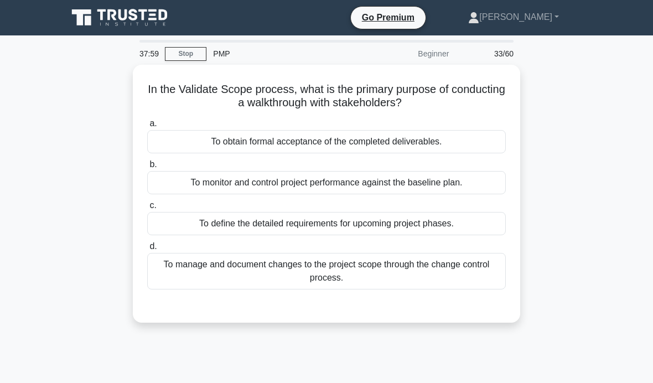
click at [473, 140] on div "To obtain formal acceptance of the completed deliverables." at bounding box center [326, 141] width 359 height 23
click at [147, 127] on input "a. To obtain formal acceptance of the completed deliverables." at bounding box center [147, 123] width 0 height 7
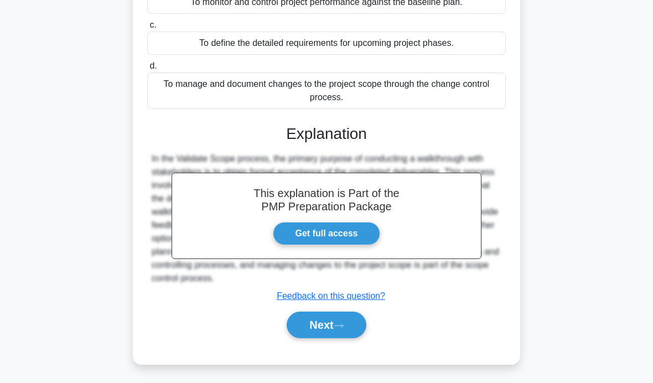
scroll to position [176, 0]
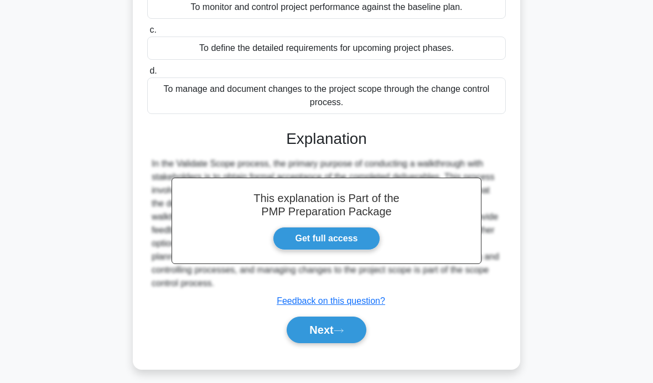
click at [299, 340] on button "Next" at bounding box center [326, 330] width 79 height 27
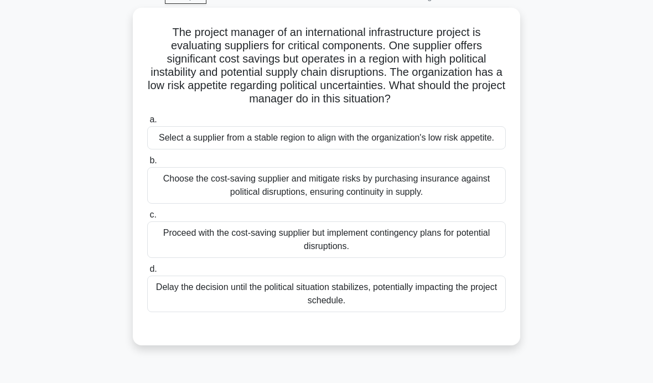
scroll to position [56, 0]
click at [18, 84] on main "37:30 Stop PMP Beginner 34/60 The project manager of an international infrastru…" at bounding box center [326, 260] width 653 height 562
click at [488, 150] on div "Select a supplier from a stable region to align with the organization's low ris…" at bounding box center [326, 138] width 359 height 23
click at [147, 124] on input "a. Select a supplier from a stable region to align with the organization's low …" at bounding box center [147, 120] width 0 height 7
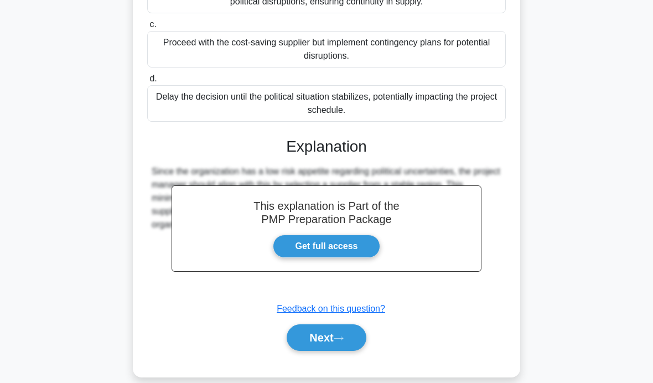
scroll to position [247, 0]
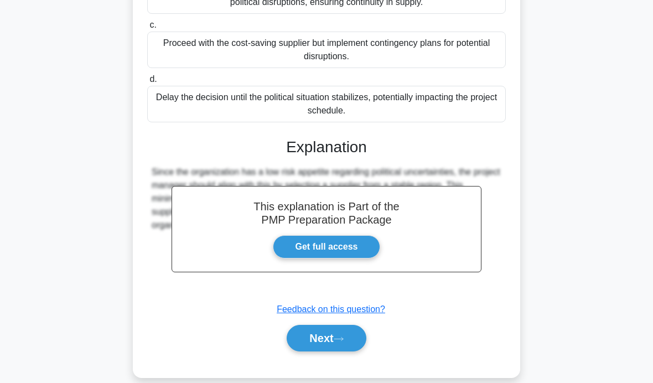
click at [306, 352] on button "Next" at bounding box center [326, 338] width 79 height 27
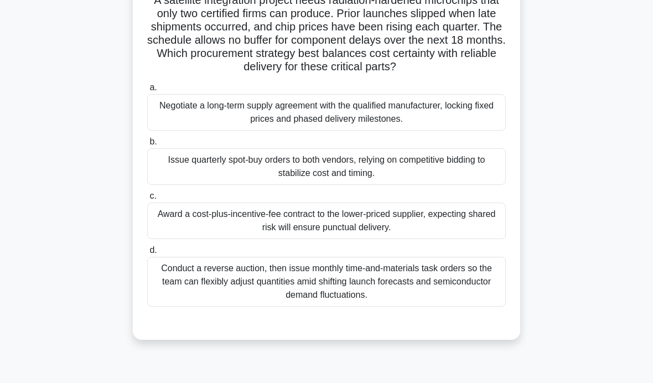
scroll to position [90, 0]
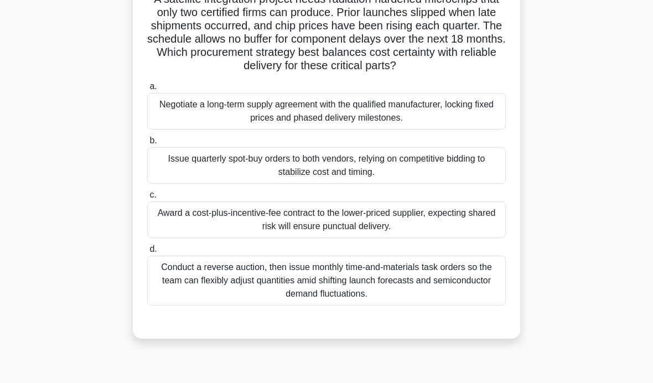
click at [453, 129] on div "Negotiate a long-term supply agreement with the qualified manufacturer, locking…" at bounding box center [326, 111] width 359 height 37
click at [147, 90] on input "a. Negotiate a long-term supply agreement with the qualified manufacturer, lock…" at bounding box center [147, 86] width 0 height 7
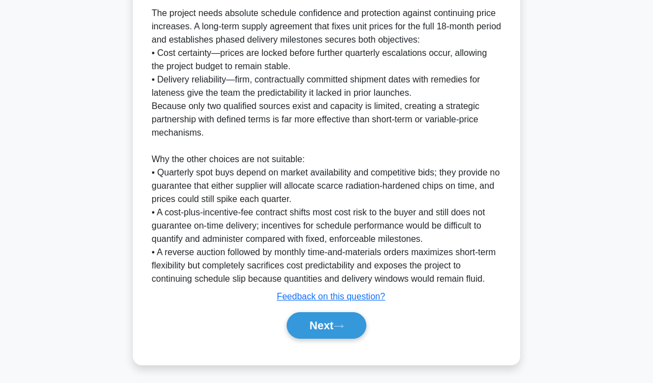
scroll to position [460, 0]
click at [298, 339] on button "Next" at bounding box center [326, 325] width 79 height 27
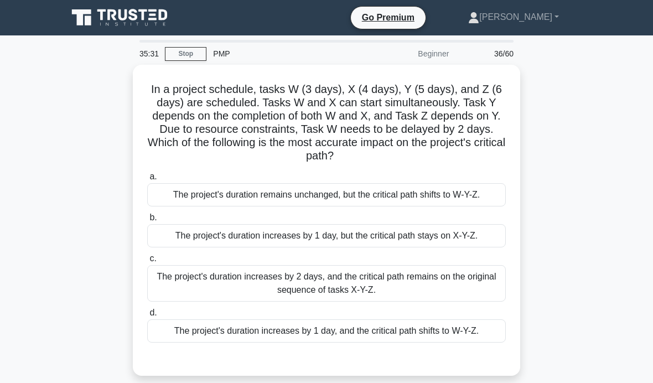
scroll to position [1, 0]
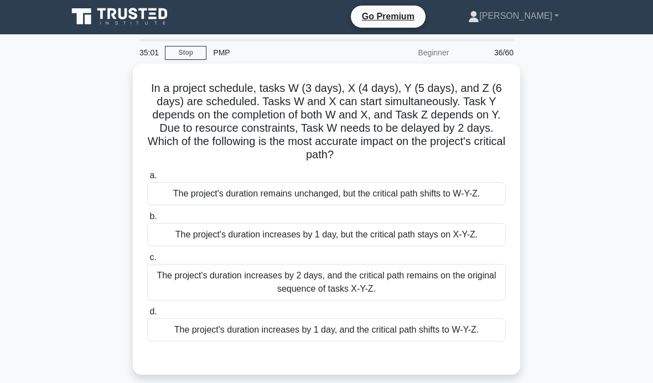
click at [277, 296] on div "The project's duration increases by 2 days, and the critical path remains on th…" at bounding box center [326, 282] width 359 height 37
click at [147, 261] on input "c. The project's duration increases by 2 days, and the critical path remains on…" at bounding box center [147, 257] width 0 height 7
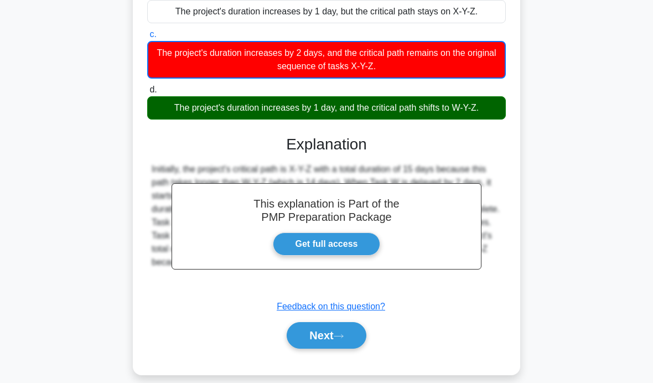
scroll to position [221, 0]
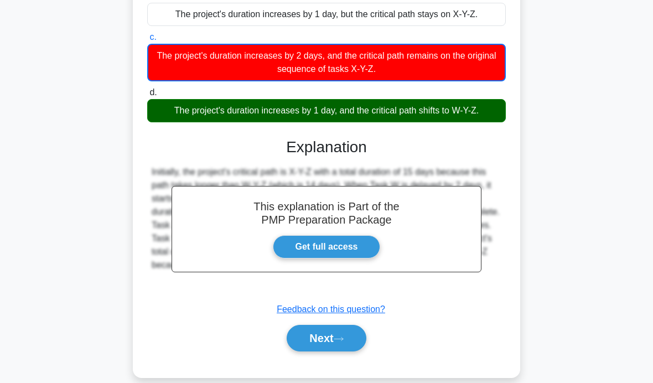
click at [330, 352] on button "Next" at bounding box center [326, 338] width 79 height 27
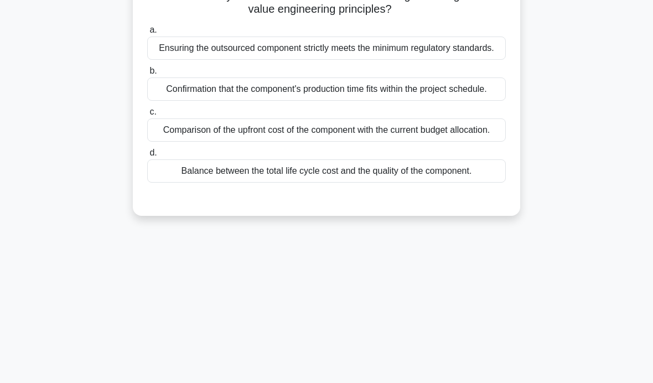
scroll to position [42, 0]
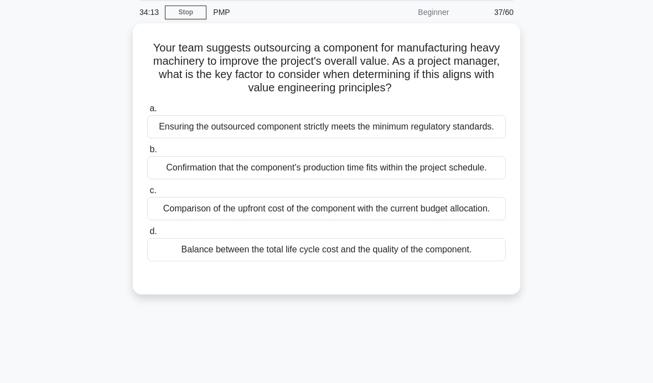
click at [469, 261] on div "Balance between the total life cycle cost and the quality of the component." at bounding box center [326, 249] width 359 height 23
click at [147, 235] on input "d. Balance between the total life cycle cost and the quality of the component." at bounding box center [147, 231] width 0 height 7
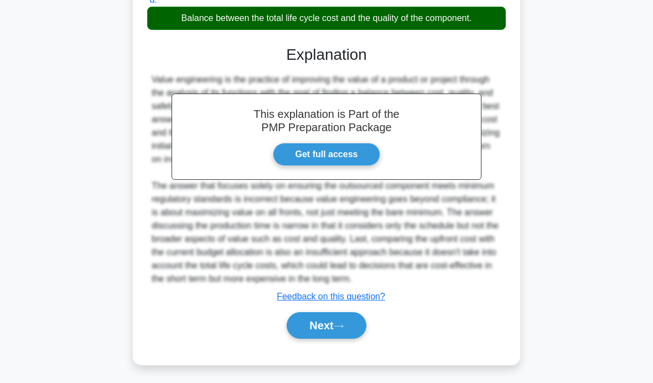
click at [334, 339] on button "Next" at bounding box center [326, 325] width 79 height 27
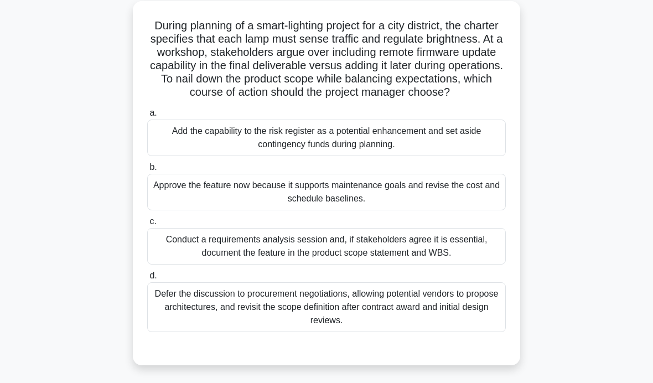
scroll to position [52, 0]
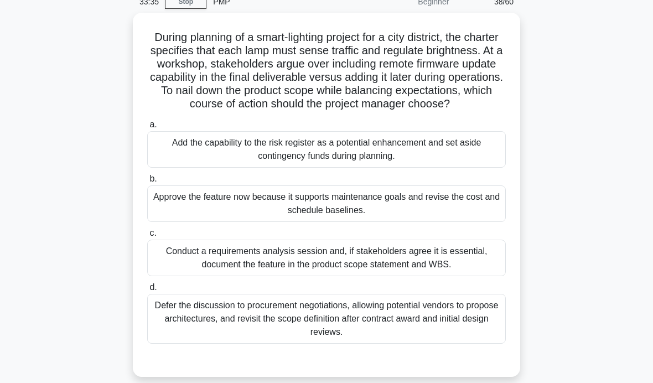
click at [247, 276] on div "Conduct a requirements analysis session and, if stakeholders agree it is essent…" at bounding box center [326, 258] width 359 height 37
click at [147, 237] on input "c. Conduct a requirements analysis session and, if stakeholders agree it is ess…" at bounding box center [147, 233] width 0 height 7
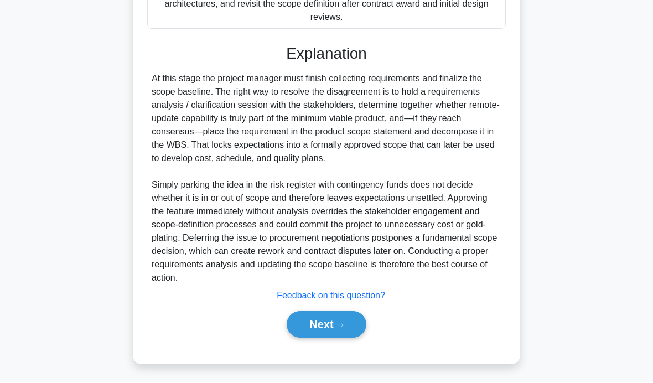
scroll to position [367, 0]
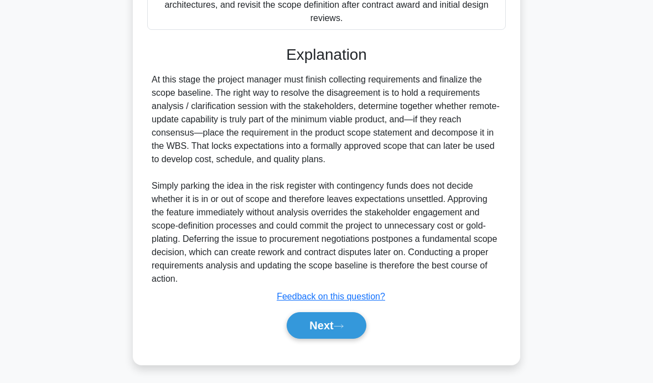
click at [327, 339] on button "Next" at bounding box center [326, 325] width 79 height 27
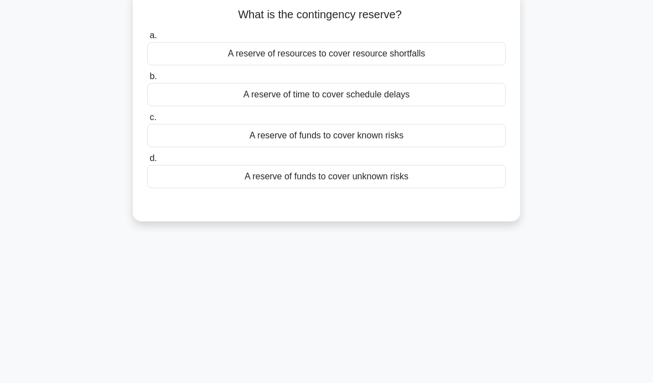
scroll to position [0, 0]
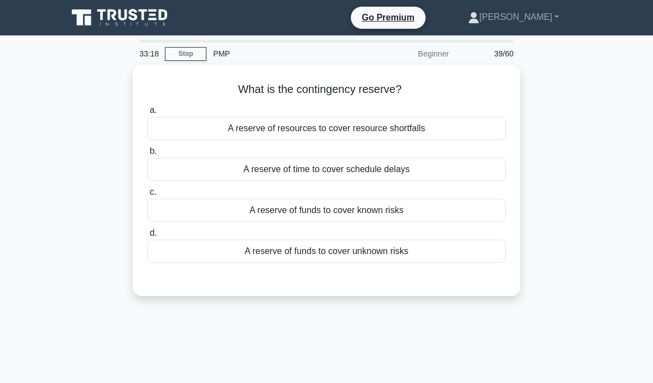
click at [278, 259] on div "A reserve of funds to cover unknown risks" at bounding box center [326, 251] width 359 height 23
click at [147, 237] on input "d. A reserve of funds to cover unknown risks" at bounding box center [147, 233] width 0 height 7
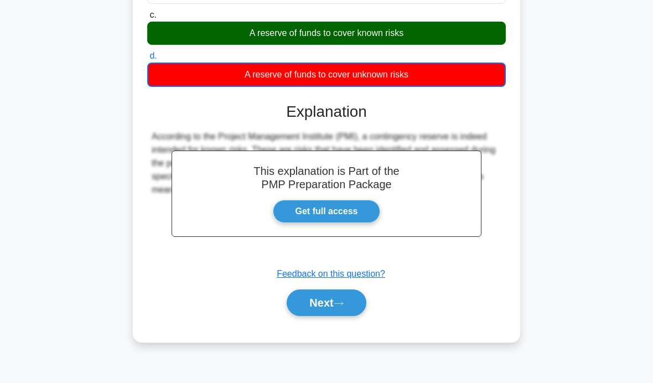
scroll to position [176, 0]
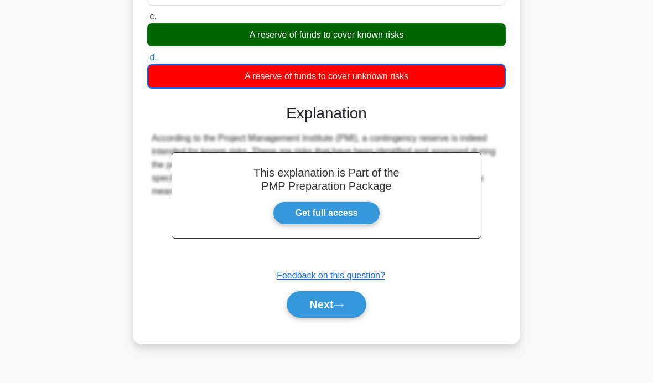
click at [310, 306] on button "Next" at bounding box center [326, 304] width 79 height 27
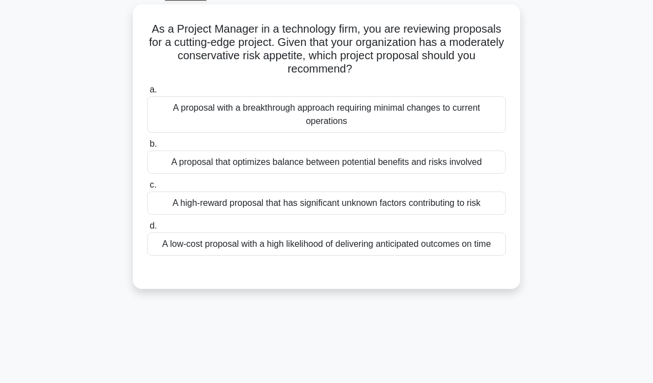
scroll to position [50, 0]
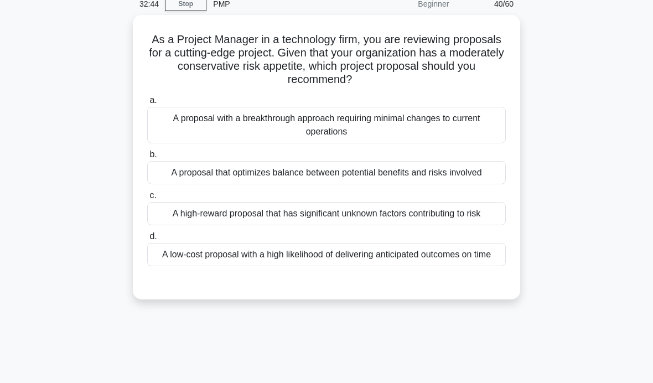
click at [171, 180] on div "A proposal that optimizes balance between potential benefits and risks involved" at bounding box center [326, 172] width 359 height 23
click at [147, 158] on input "b. A proposal that optimizes balance between potential benefits and risks invol…" at bounding box center [147, 154] width 0 height 7
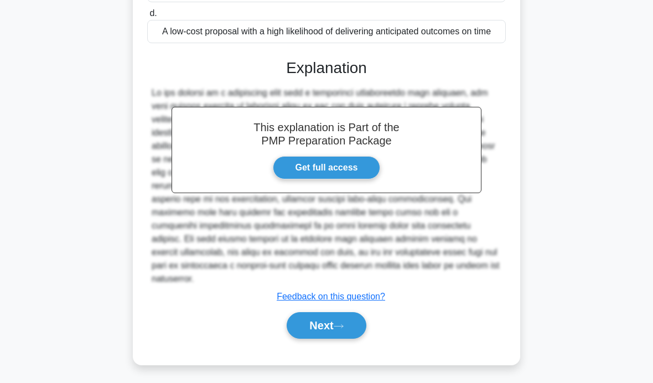
scroll to position [287, 0]
click at [324, 339] on button "Next" at bounding box center [326, 325] width 79 height 27
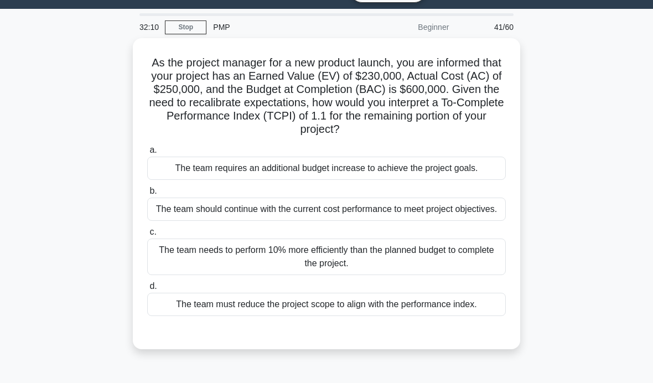
scroll to position [27, 0]
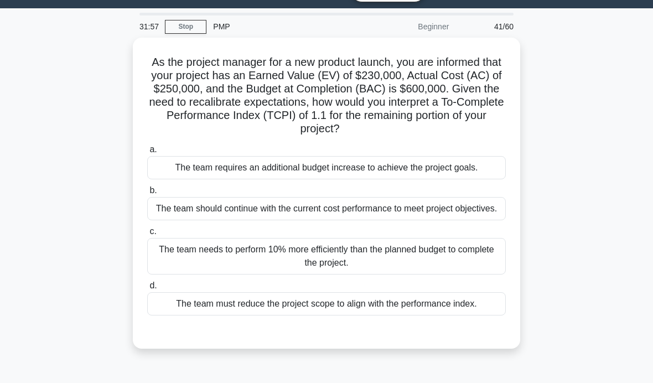
click at [457, 275] on div "The team needs to perform 10% more efficiently than the planned budget to compl…" at bounding box center [326, 256] width 359 height 37
click at [147, 235] on input "c. The team needs to perform 10% more efficiently than the planned budget to co…" at bounding box center [147, 231] width 0 height 7
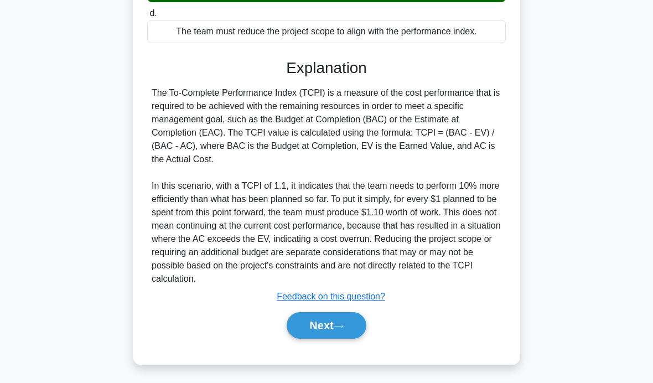
click at [326, 339] on button "Next" at bounding box center [326, 325] width 79 height 27
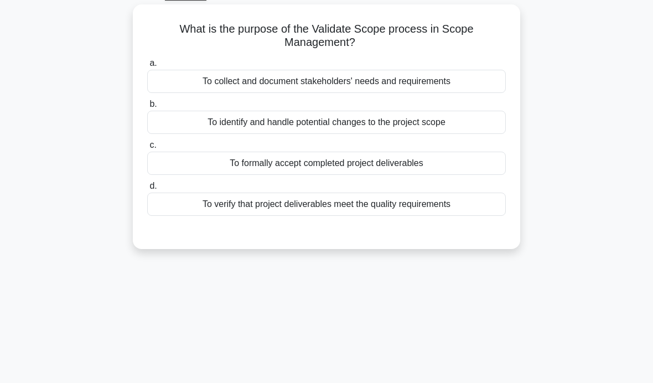
scroll to position [59, 0]
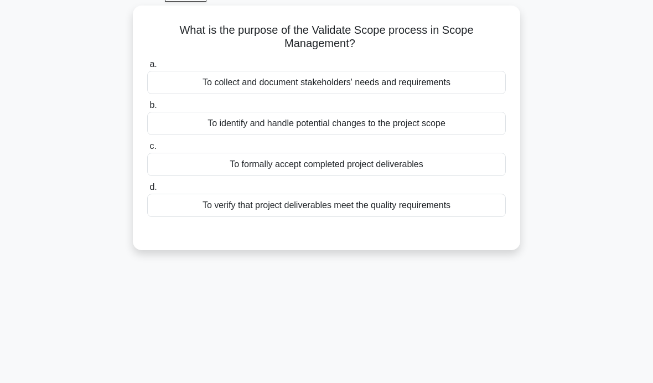
click at [477, 204] on div "To verify that project deliverables meet the quality requirements" at bounding box center [326, 205] width 359 height 23
click at [147, 191] on input "d. To verify that project deliverables meet the quality requirements" at bounding box center [147, 187] width 0 height 7
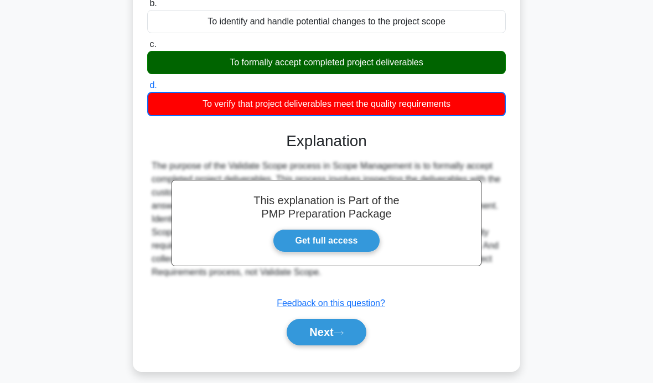
scroll to position [176, 0]
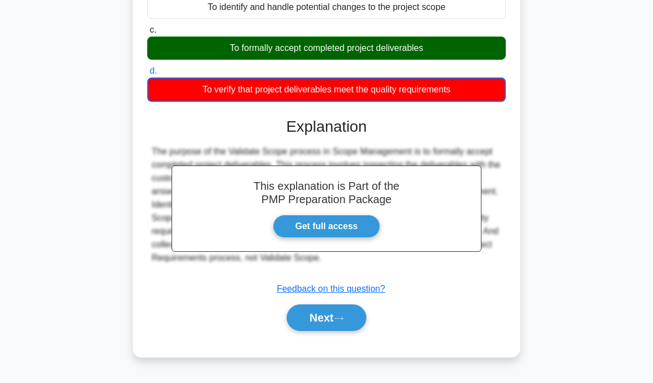
click at [340, 316] on icon at bounding box center [339, 319] width 10 height 6
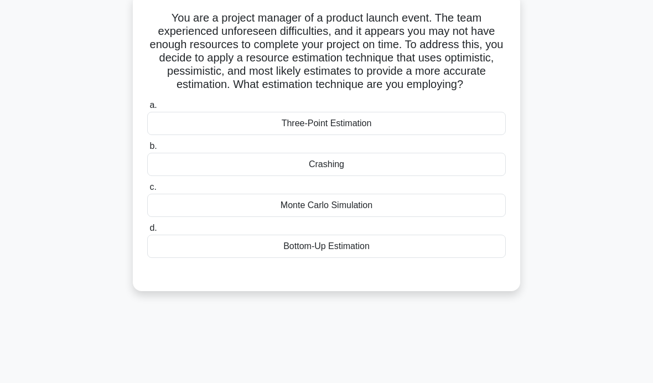
scroll to position [69, 0]
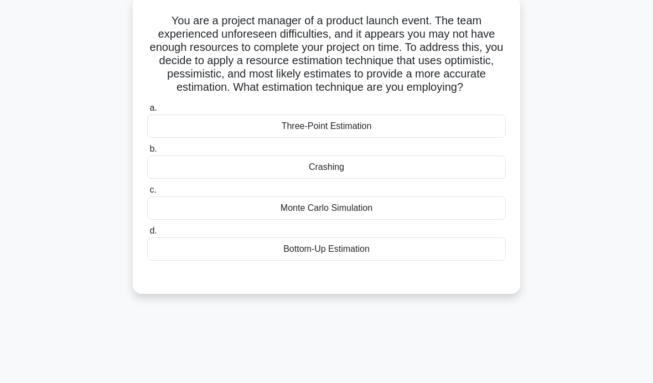
click at [455, 138] on div "Three-Point Estimation" at bounding box center [326, 126] width 359 height 23
click at [147, 112] on input "a. Three-Point Estimation" at bounding box center [147, 108] width 0 height 7
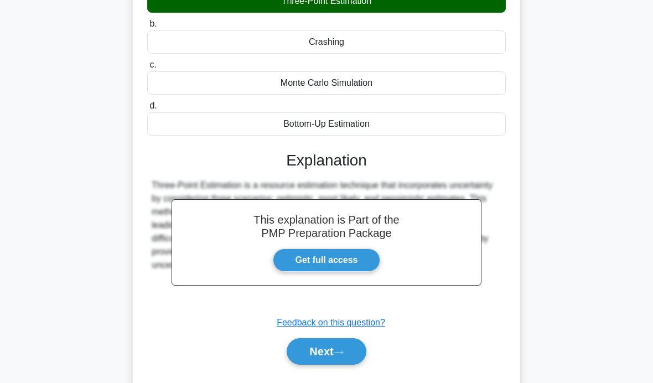
click at [336, 363] on button "Next" at bounding box center [326, 351] width 79 height 27
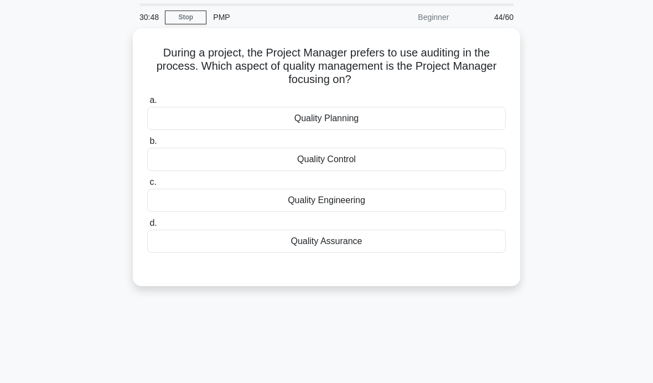
scroll to position [37, 0]
click at [483, 166] on div "Quality Control" at bounding box center [326, 158] width 359 height 23
click at [147, 144] on input "b. Quality Control" at bounding box center [147, 140] width 0 height 7
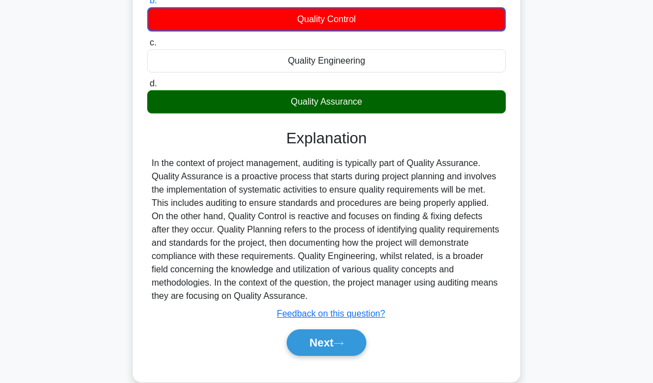
scroll to position [176, 0]
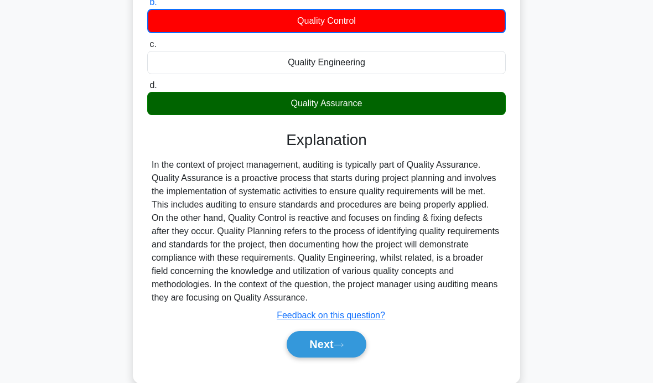
click at [359, 358] on button "Next" at bounding box center [326, 344] width 79 height 27
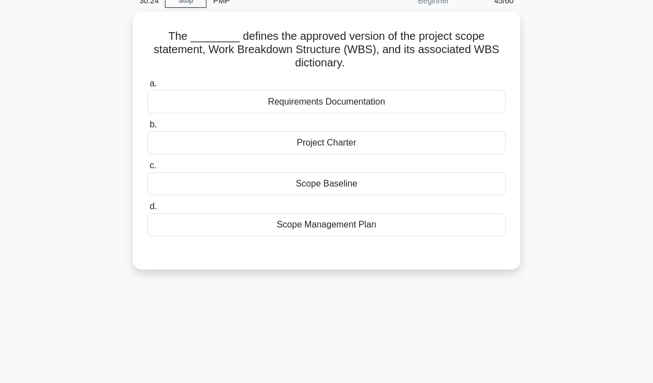
scroll to position [53, 0]
click at [382, 184] on div "Scope Baseline" at bounding box center [326, 184] width 359 height 23
click at [147, 170] on input "c. Scope Baseline" at bounding box center [147, 166] width 0 height 7
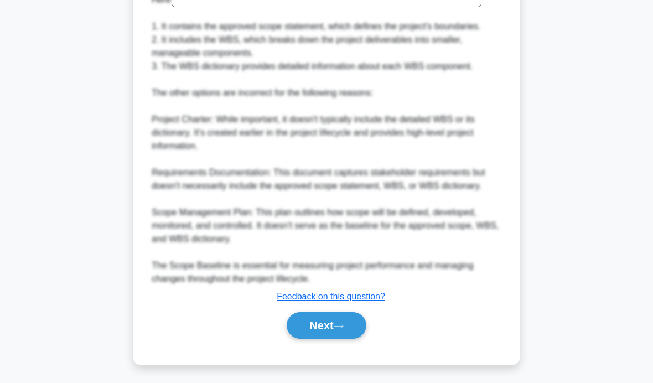
click at [326, 339] on button "Next" at bounding box center [326, 325] width 79 height 27
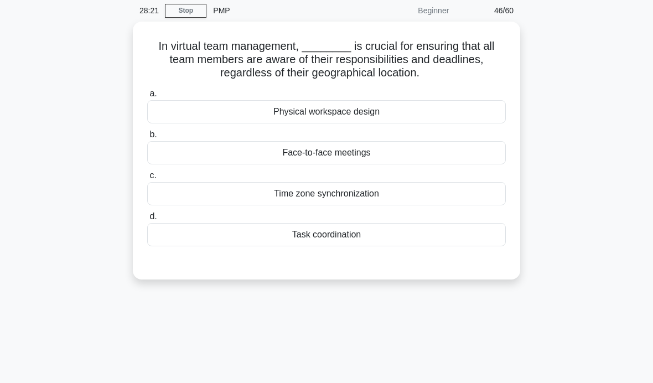
scroll to position [43, 0]
click at [414, 198] on div "Time zone synchronization" at bounding box center [326, 194] width 359 height 23
click at [147, 180] on input "c. Time zone synchronization" at bounding box center [147, 176] width 0 height 7
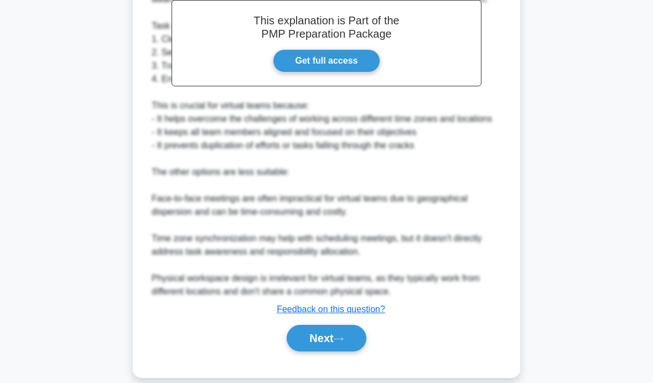
click at [313, 352] on button "Next" at bounding box center [326, 338] width 79 height 27
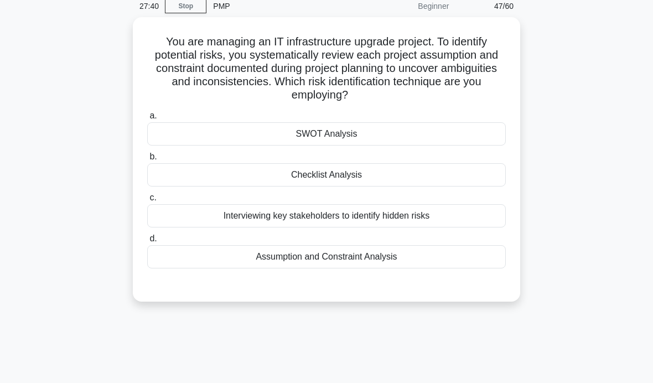
scroll to position [48, 0]
click at [398, 177] on div "Checklist Analysis" at bounding box center [326, 174] width 359 height 23
click at [147, 160] on input "b. Checklist Analysis" at bounding box center [147, 156] width 0 height 7
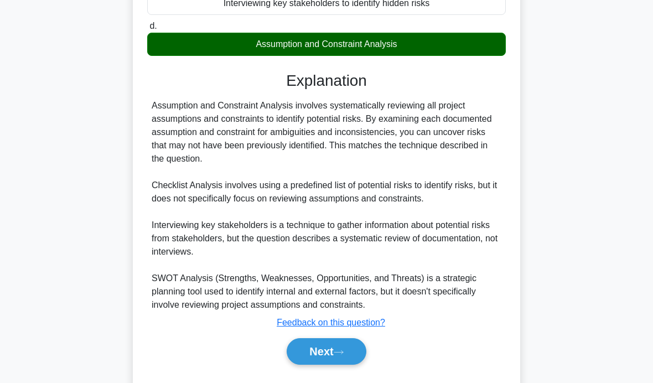
click at [319, 359] on button "Next" at bounding box center [326, 351] width 79 height 27
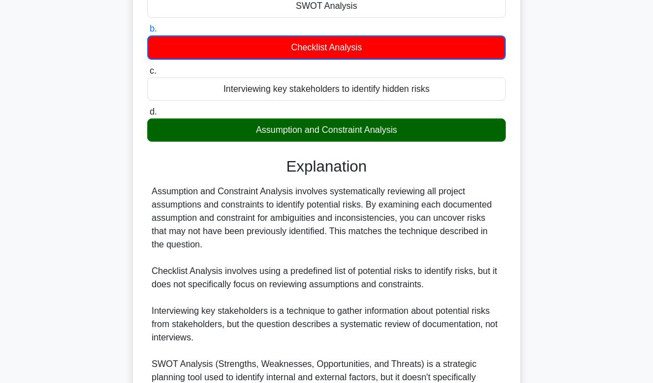
click at [319, 363] on div "26:47 Stop PMP Beginner 48/60 You are managing an IT infrastructure upgrade pro…" at bounding box center [326, 177] width 531 height 626
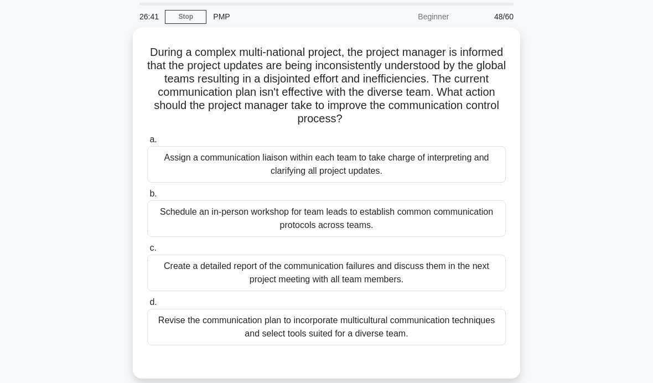
scroll to position [38, 0]
click at [584, 156] on div "During a complex multi-national project, the project manager is informed that t…" at bounding box center [326, 209] width 531 height 364
click at [585, 154] on div "During a complex multi-national project, the project manager is informed that t…" at bounding box center [326, 209] width 531 height 364
click at [290, 342] on div "Revise the communication plan to incorporate multicultural communication techni…" at bounding box center [326, 326] width 359 height 37
click at [147, 306] on input "d. Revise the communication plan to incorporate multicultural communication tec…" at bounding box center [147, 301] width 0 height 7
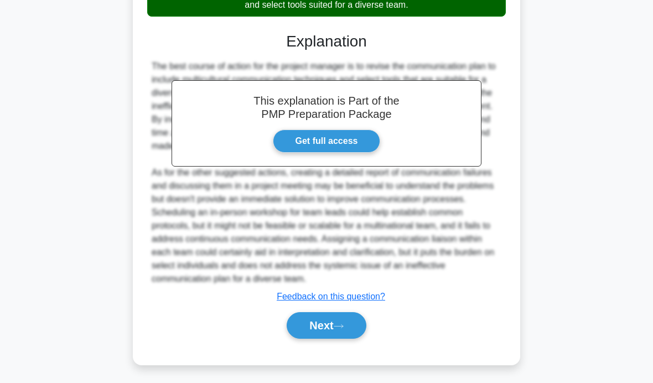
scroll to position [367, 0]
click at [326, 339] on button "Next" at bounding box center [326, 325] width 79 height 27
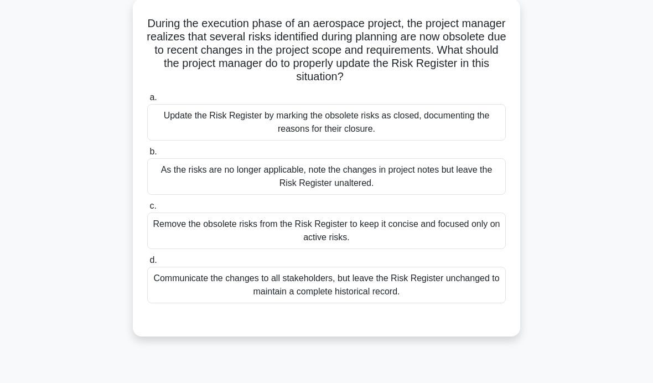
scroll to position [0, 0]
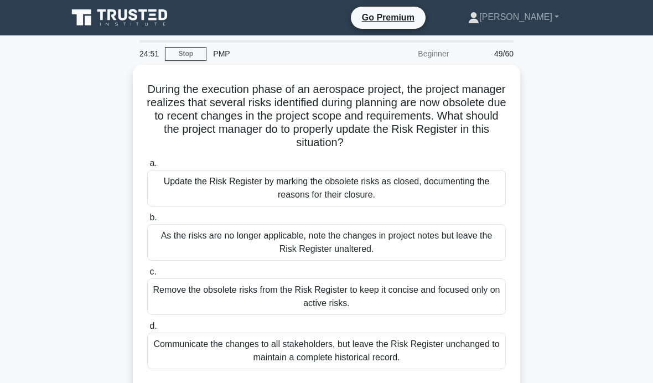
click at [323, 198] on div "Update the Risk Register by marking the obsolete risks as closed, documenting t…" at bounding box center [326, 188] width 359 height 37
click at [147, 167] on input "a. Update the Risk Register by marking the obsolete risks as closed, documentin…" at bounding box center [147, 163] width 0 height 7
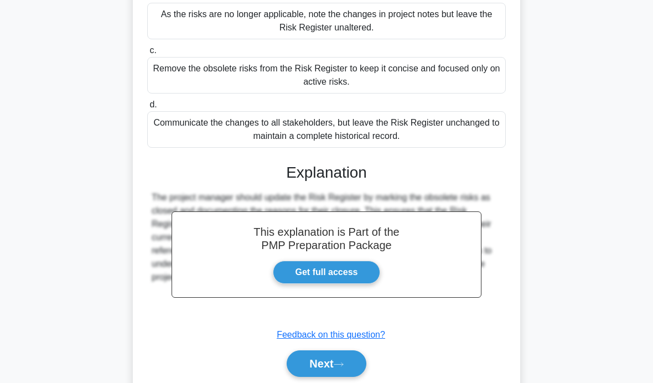
scroll to position [220, 0]
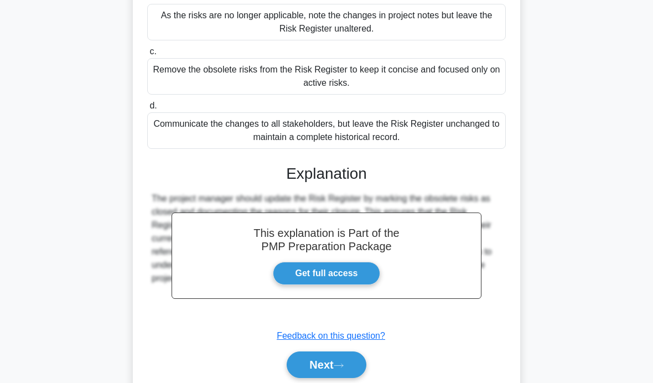
click at [342, 363] on icon at bounding box center [339, 366] width 10 height 6
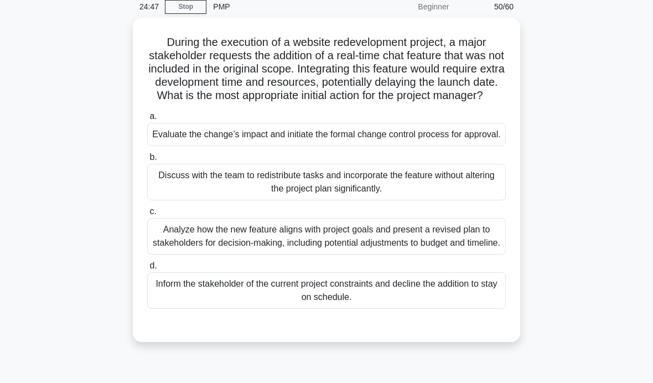
scroll to position [39, 0]
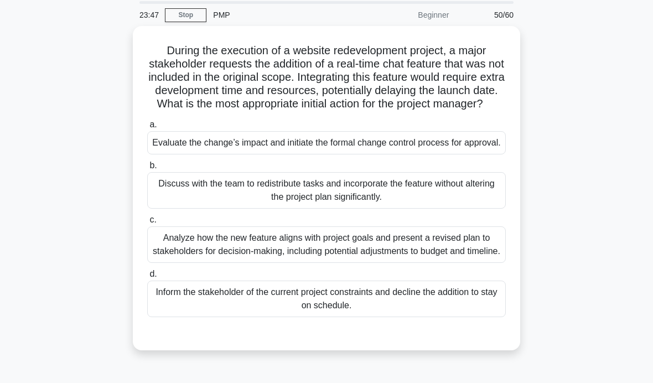
click at [166, 154] on div "Evaluate the change’s impact and initiate the formal change control process for…" at bounding box center [326, 142] width 359 height 23
click at [147, 128] on input "a. Evaluate the change’s impact and initiate the formal change control process …" at bounding box center [147, 124] width 0 height 7
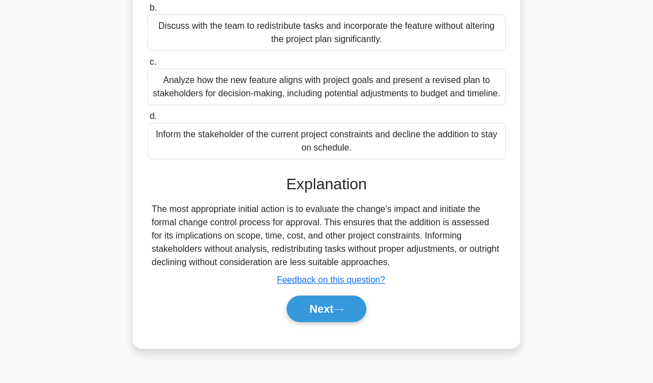
scroll to position [194, 0]
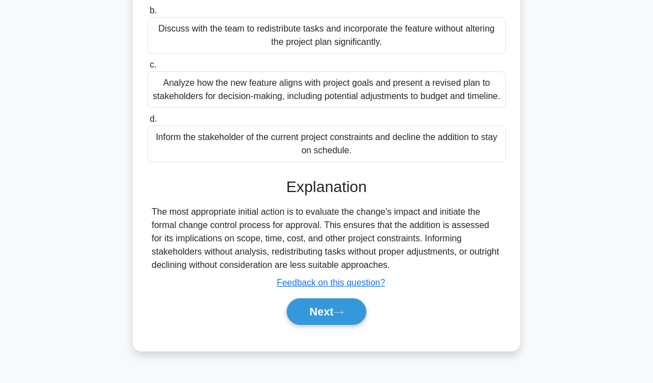
click at [338, 325] on button "Next" at bounding box center [326, 311] width 79 height 27
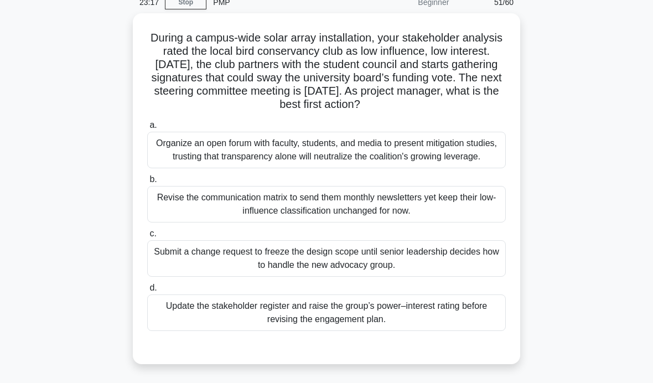
scroll to position [52, 0]
click at [465, 168] on div "Organize an open forum with faculty, students, and media to present mitigation …" at bounding box center [326, 149] width 359 height 37
click at [147, 128] on input "a. Organize an open forum with faculty, students, and media to present mitigati…" at bounding box center [147, 124] width 0 height 7
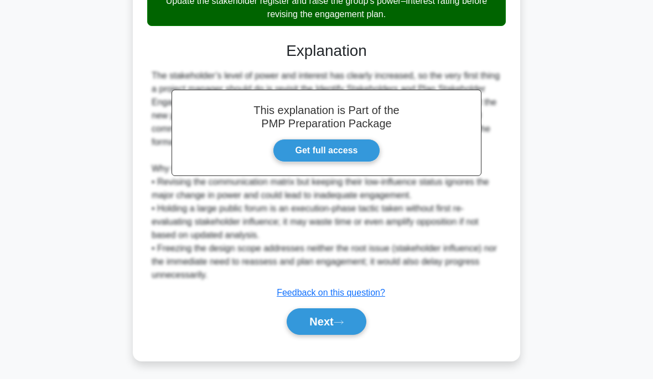
scroll to position [368, 0]
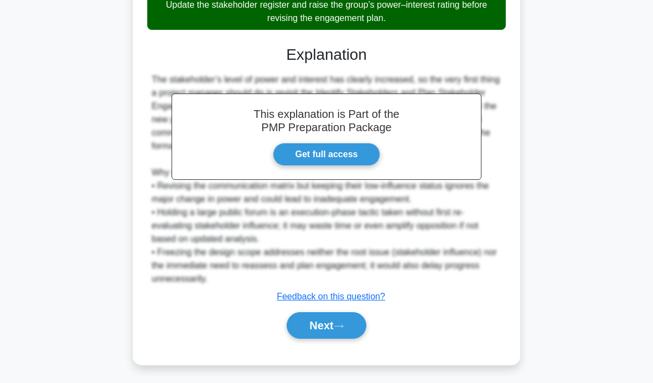
click at [321, 339] on button "Next" at bounding box center [326, 325] width 79 height 27
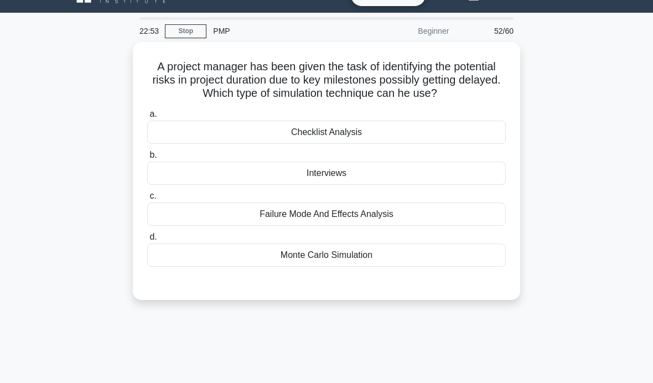
scroll to position [0, 0]
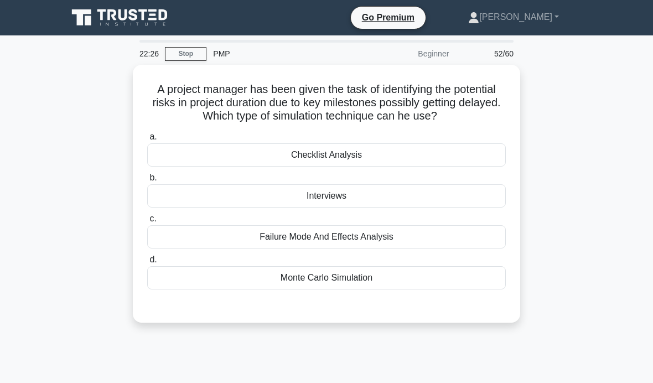
click at [463, 166] on div "Checklist Analysis" at bounding box center [326, 154] width 359 height 23
click at [147, 141] on input "a. Checklist Analysis" at bounding box center [147, 136] width 0 height 7
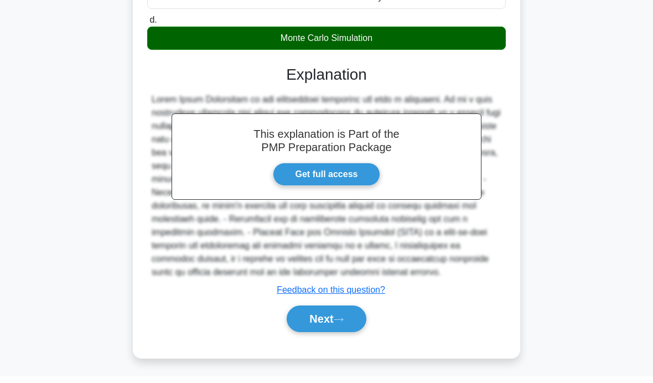
scroll to position [235, 0]
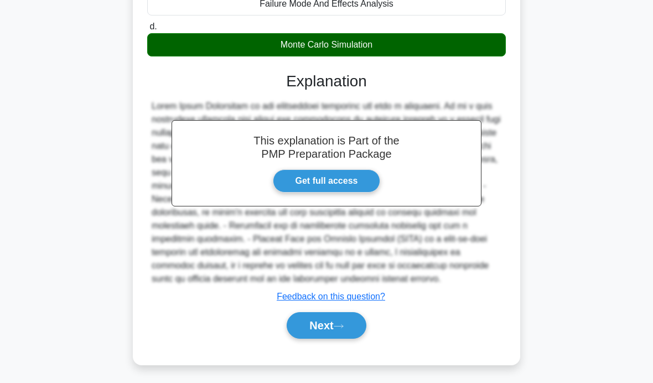
click at [344, 339] on button "Next" at bounding box center [326, 325] width 79 height 27
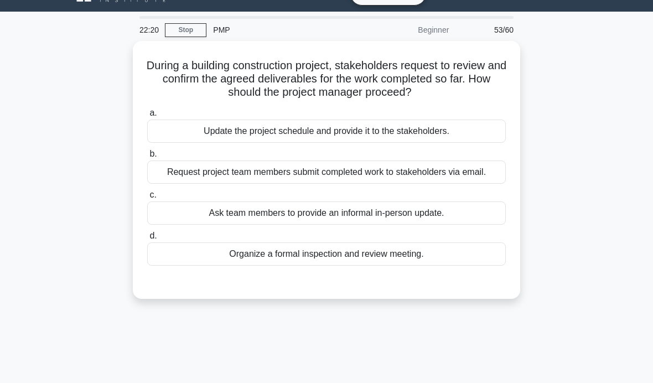
scroll to position [27, 0]
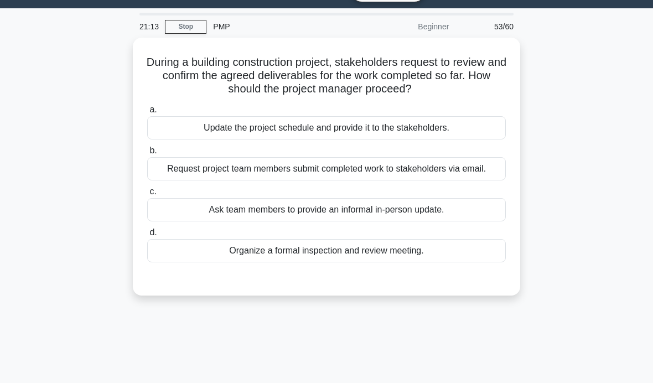
click at [572, 151] on div "During a building construction project, stakeholders request to review and conf…" at bounding box center [326, 173] width 531 height 271
click at [443, 256] on div "Organize a formal inspection and review meeting." at bounding box center [326, 250] width 359 height 23
click at [147, 236] on input "d. Organize a formal inspection and review meeting." at bounding box center [147, 232] width 0 height 7
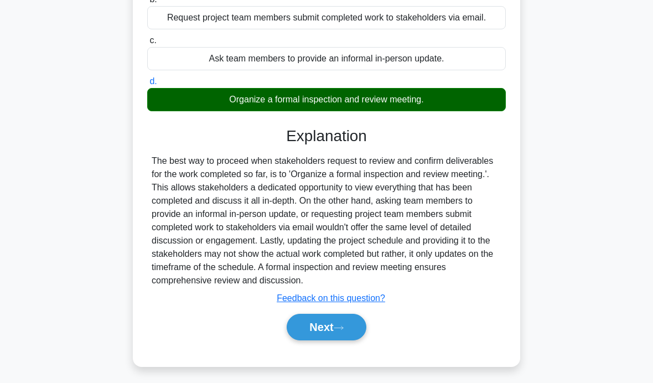
scroll to position [176, 0]
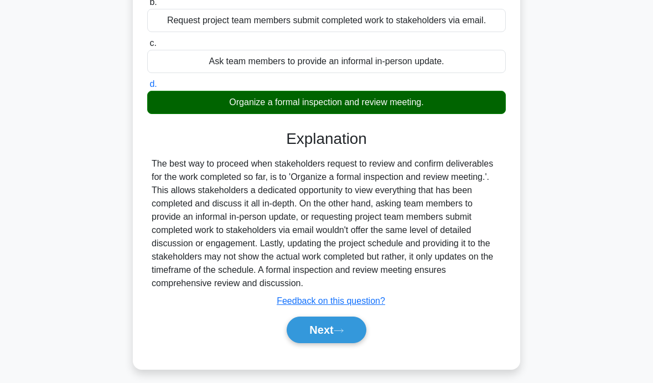
click at [333, 343] on button "Next" at bounding box center [326, 330] width 79 height 27
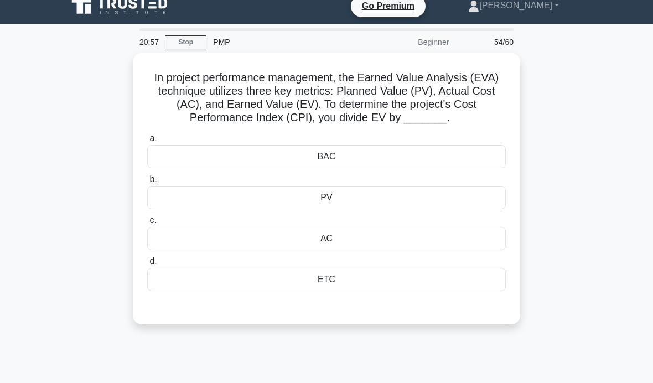
scroll to position [11, 0]
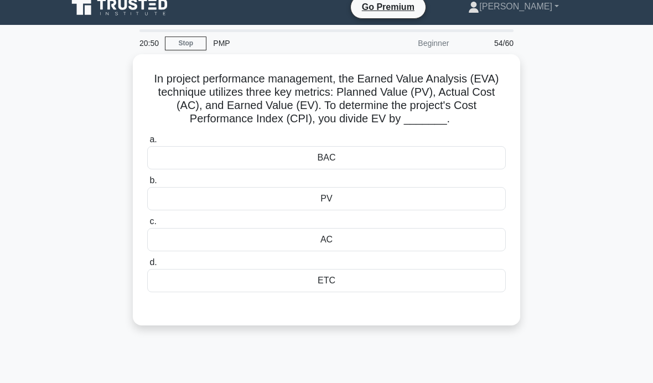
click at [360, 247] on div "AC" at bounding box center [326, 239] width 359 height 23
click at [147, 225] on input "c. AC" at bounding box center [147, 221] width 0 height 7
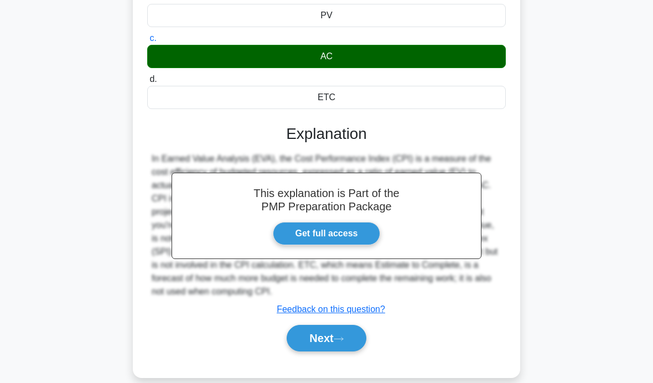
click at [339, 352] on button "Next" at bounding box center [326, 338] width 79 height 27
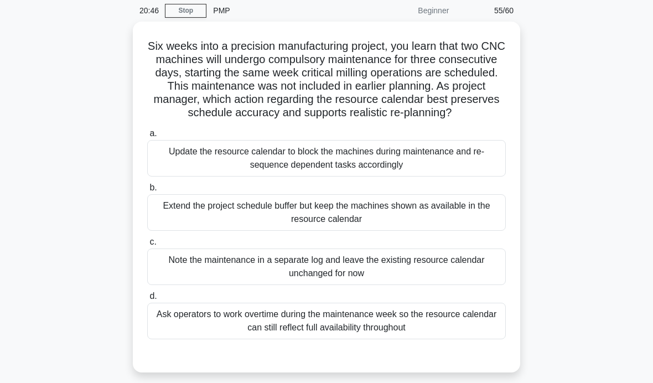
scroll to position [43, 0]
click at [483, 177] on div "Update the resource calendar to block the machines during maintenance and re-se…" at bounding box center [326, 159] width 359 height 37
click at [147, 138] on input "a. Update the resource calendar to block the machines during maintenance and re…" at bounding box center [147, 134] width 0 height 7
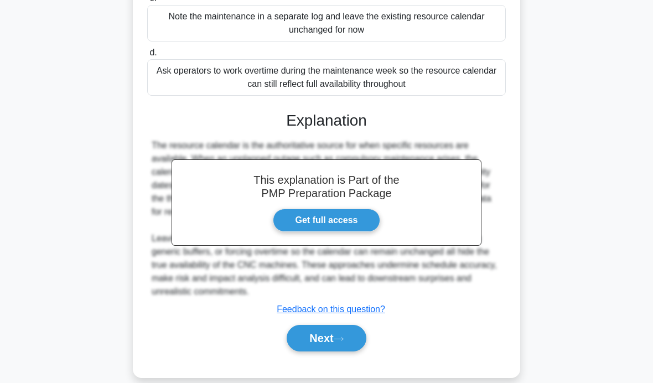
click at [336, 352] on button "Next" at bounding box center [326, 338] width 79 height 27
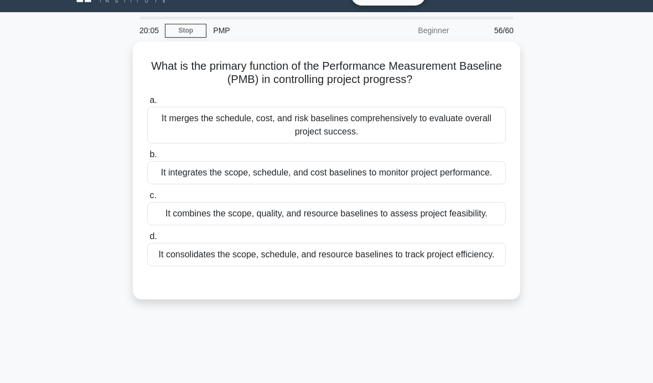
scroll to position [23, 0]
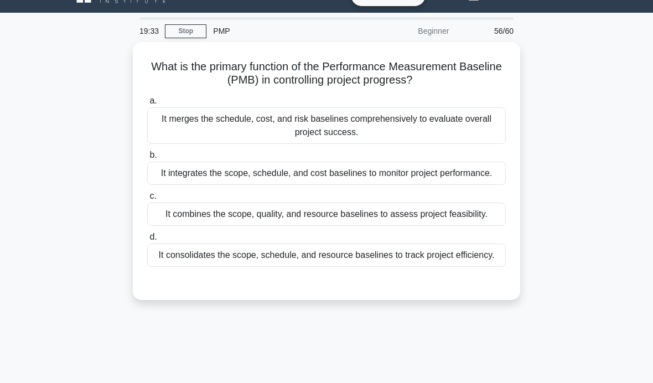
click at [437, 267] on div "It consolidates the scope, schedule, and resource baselines to track project ef…" at bounding box center [326, 255] width 359 height 23
click at [147, 241] on input "d. It consolidates the scope, schedule, and resource baselines to track project…" at bounding box center [147, 237] width 0 height 7
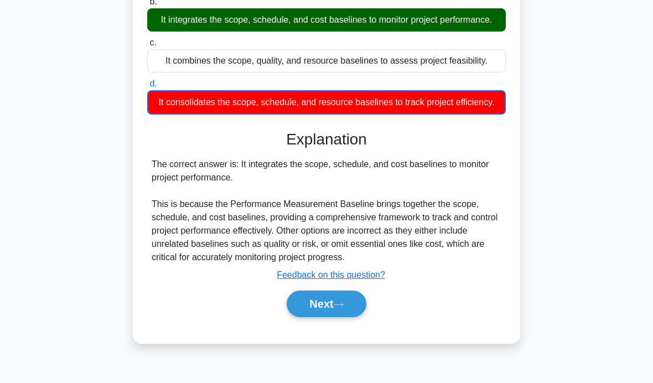
scroll to position [176, 0]
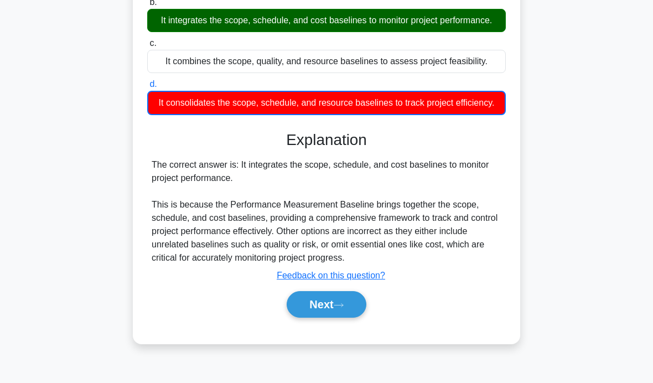
click at [341, 318] on button "Next" at bounding box center [326, 304] width 79 height 27
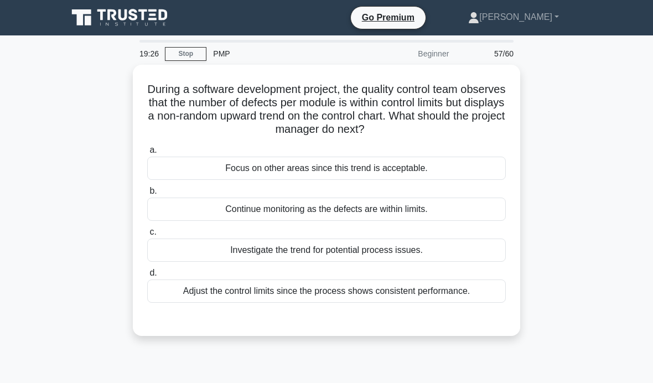
scroll to position [11, 0]
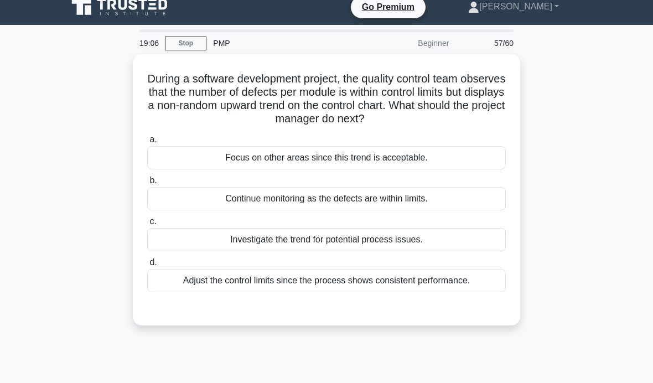
click at [466, 250] on div "a. Focus on other areas since this trend is acceptable. b. Continue monitoring …" at bounding box center [327, 213] width 372 height 164
click at [455, 243] on div "Investigate the trend for potential process issues." at bounding box center [326, 239] width 359 height 23
click at [147, 225] on input "c. Investigate the trend for potential process issues." at bounding box center [147, 221] width 0 height 7
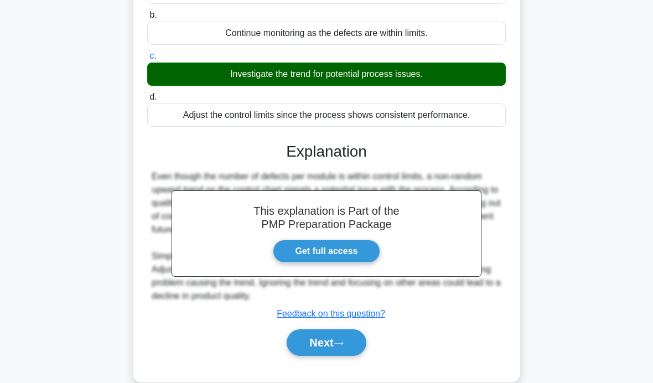
scroll to position [176, 0]
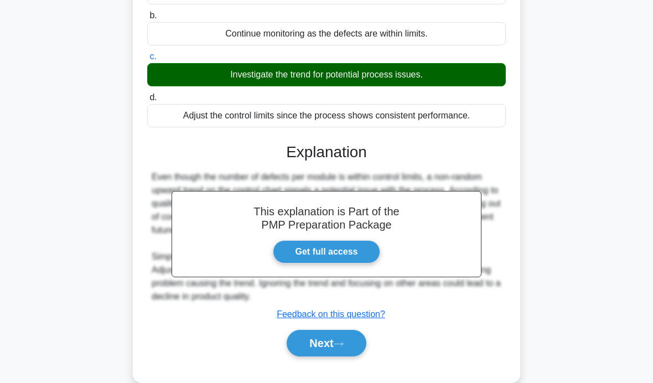
click at [344, 347] on icon at bounding box center [339, 344] width 10 height 6
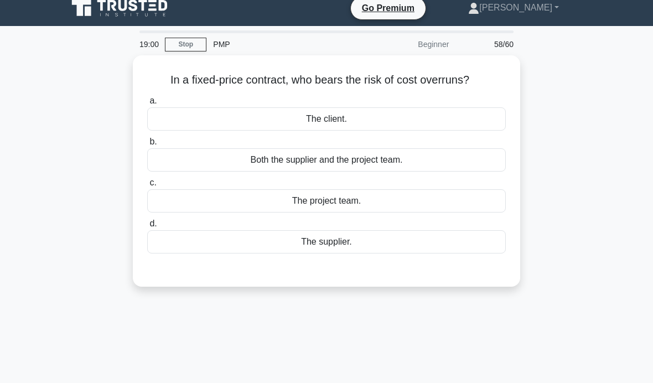
scroll to position [10, 0]
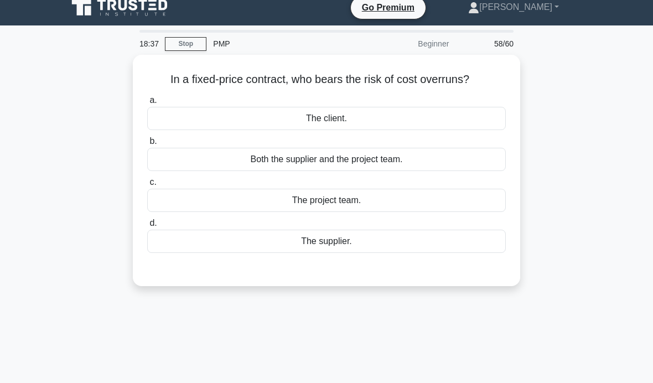
click at [428, 253] on div "The supplier." at bounding box center [326, 241] width 359 height 23
click at [147, 227] on input "d. The supplier." at bounding box center [147, 223] width 0 height 7
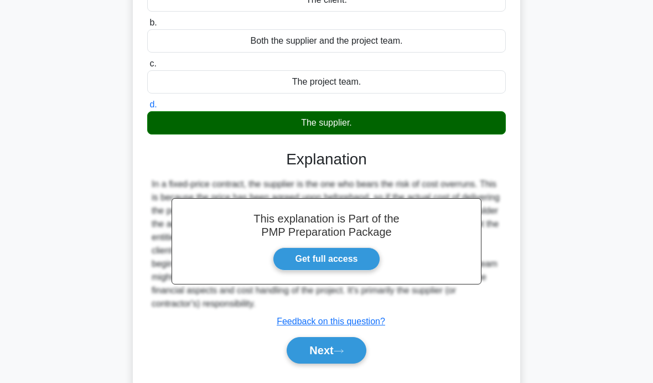
scroll to position [136, 0]
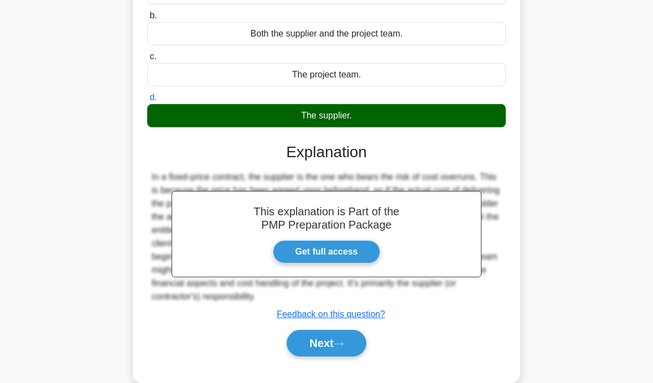
click at [350, 357] on button "Next" at bounding box center [326, 343] width 79 height 27
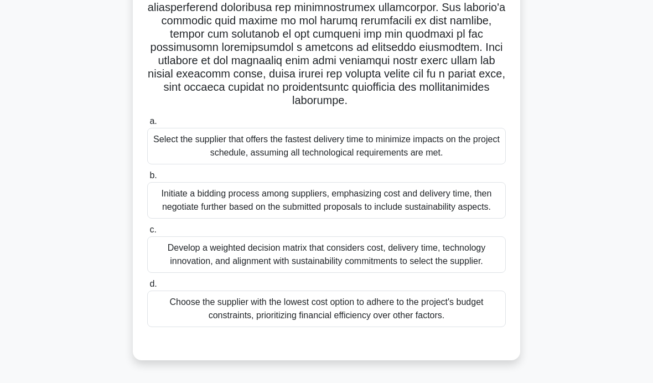
scroll to position [224, 0]
click at [462, 273] on div "Develop a weighted decision matrix that considers cost, delivery time, technolo…" at bounding box center [326, 254] width 359 height 37
click at [147, 234] on input "c. Develop a weighted decision matrix that considers cost, delivery time, techn…" at bounding box center [147, 229] width 0 height 7
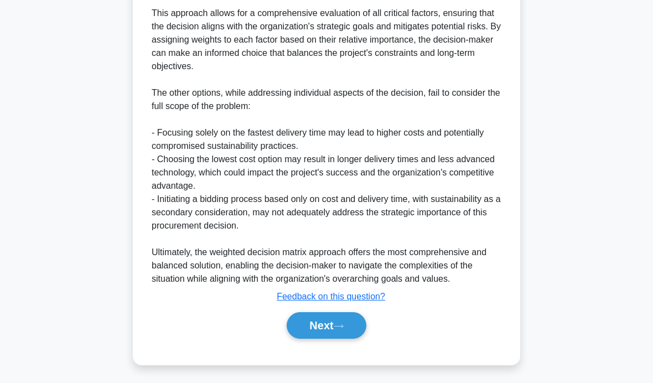
click at [338, 339] on button "Next" at bounding box center [326, 325] width 79 height 27
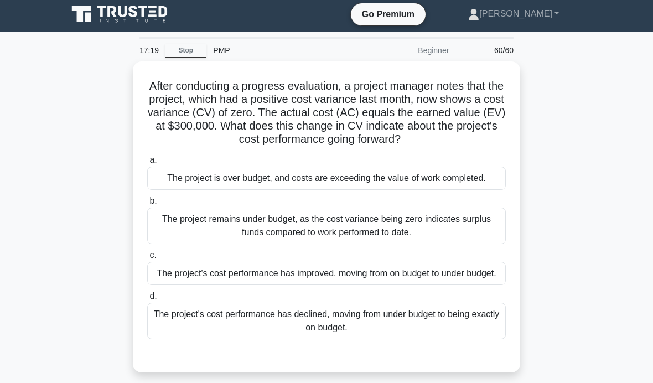
scroll to position [31, 0]
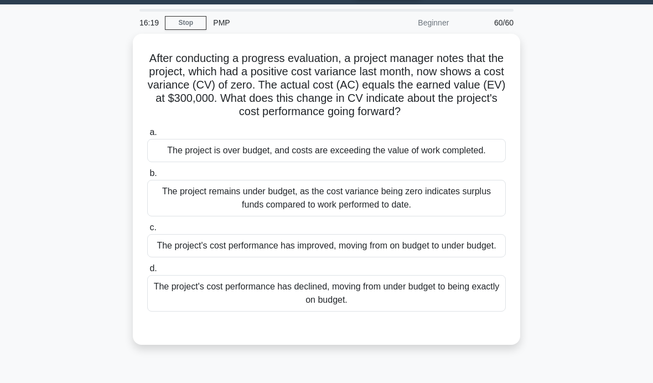
click at [471, 312] on div "The project's cost performance has declined, moving from under budget to being …" at bounding box center [326, 293] width 359 height 37
click at [147, 272] on input "d. The project's cost performance has declined, moving from under budget to bei…" at bounding box center [147, 268] width 0 height 7
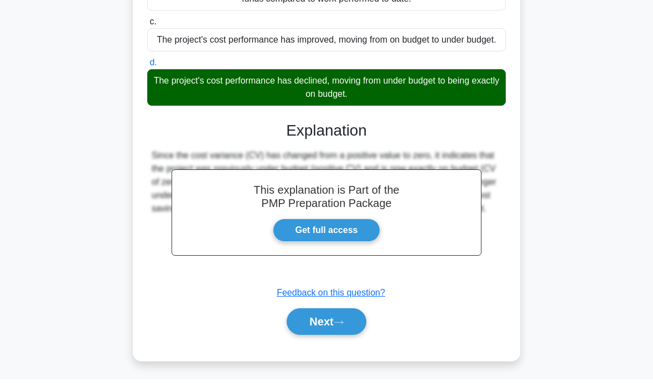
scroll to position [234, 0]
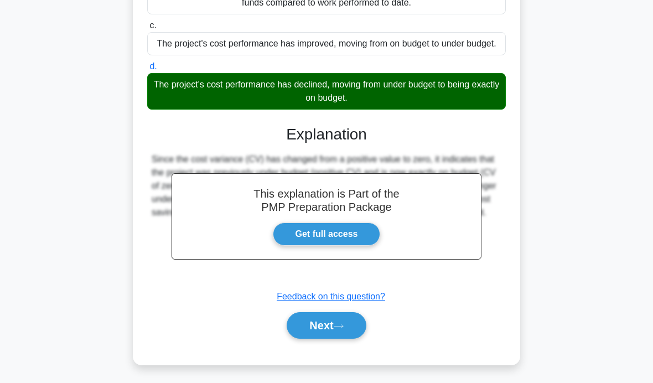
click at [340, 339] on button "Next" at bounding box center [326, 325] width 79 height 27
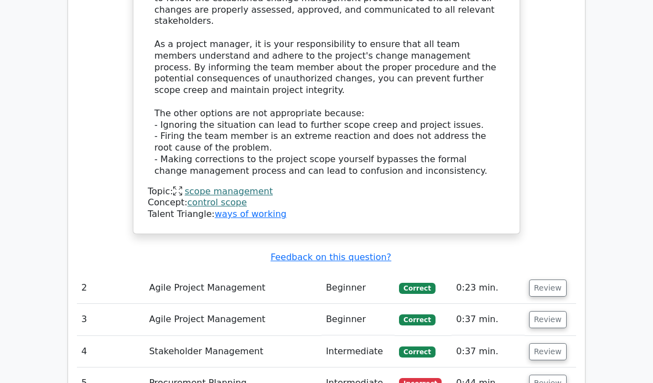
scroll to position [2019, 0]
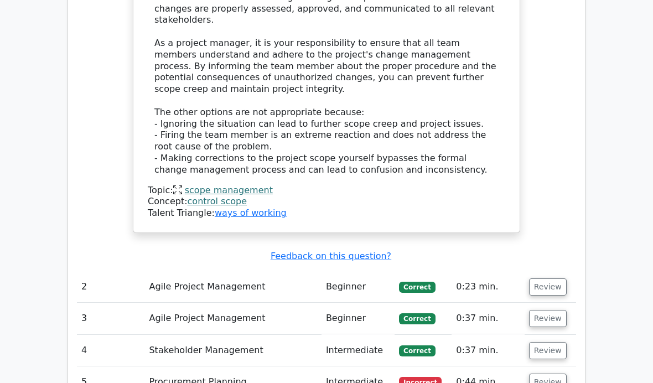
click at [537, 374] on button "Review" at bounding box center [548, 382] width 38 height 17
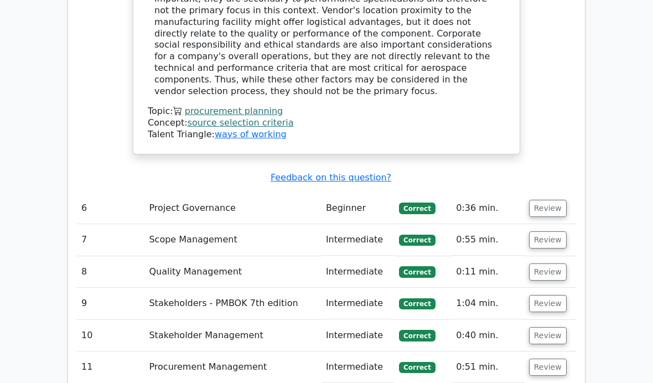
scroll to position [2785, 0]
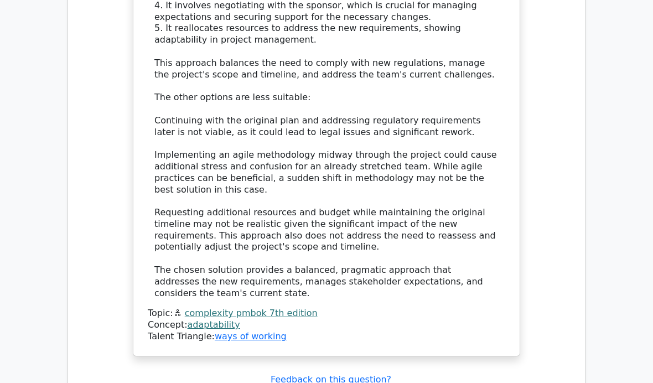
scroll to position [3802, 0]
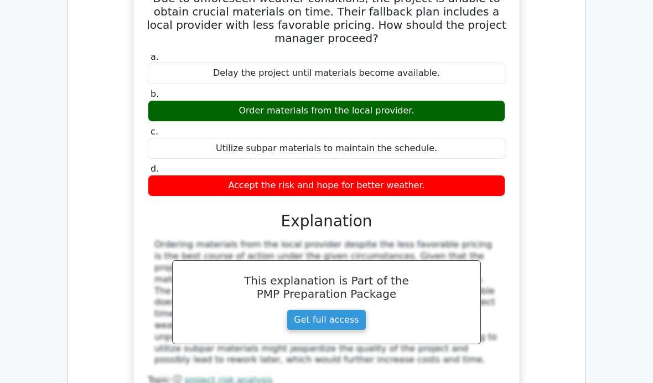
scroll to position [4347, 0]
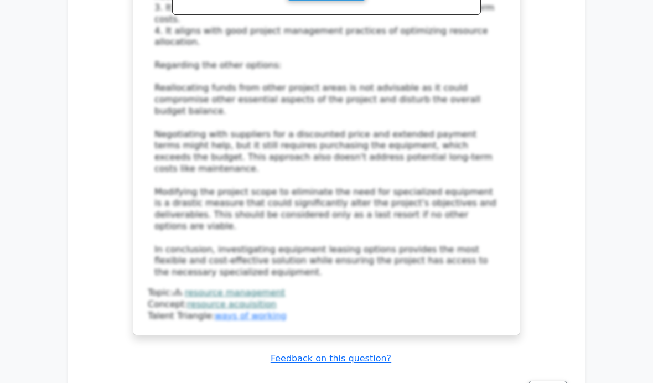
scroll to position [5217, 0]
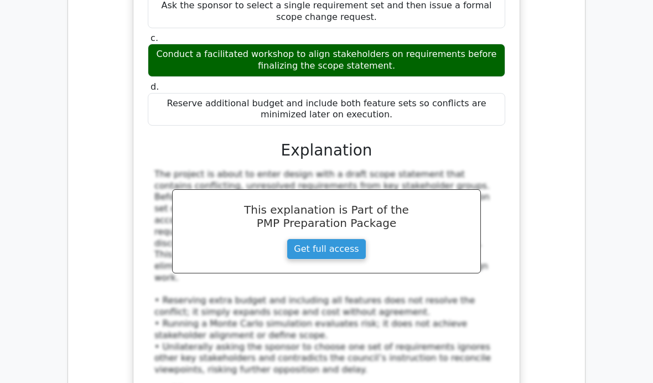
scroll to position [5928, 0]
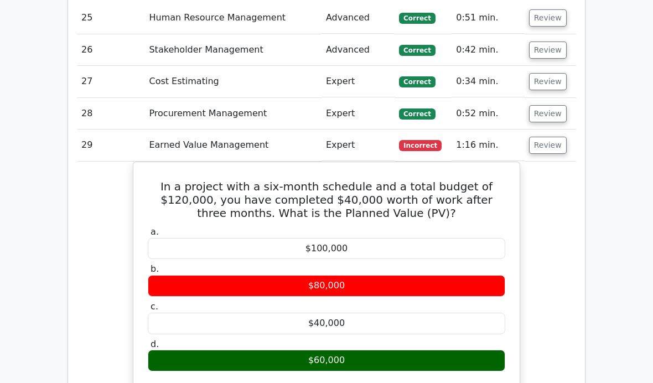
scroll to position [6390, 0]
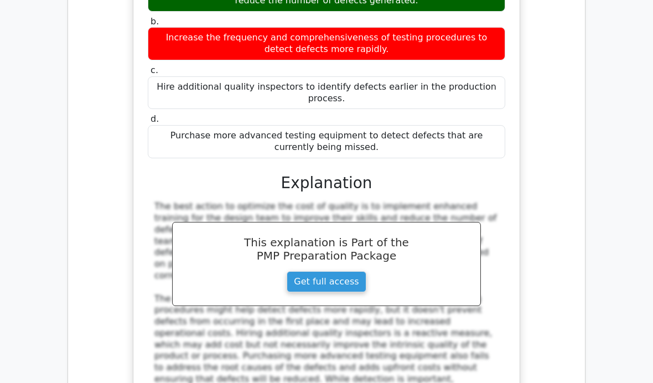
scroll to position [7199, 0]
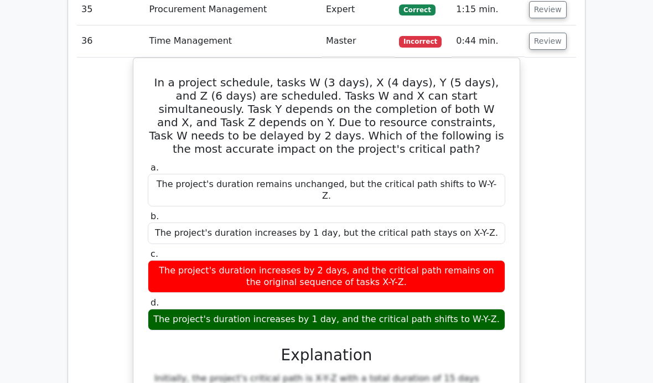
scroll to position [7775, 0]
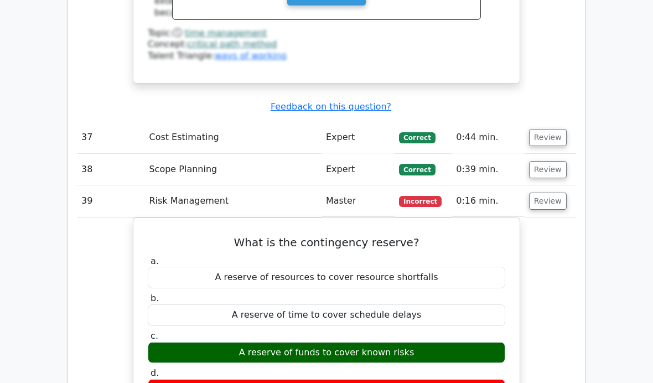
scroll to position [8245, 0]
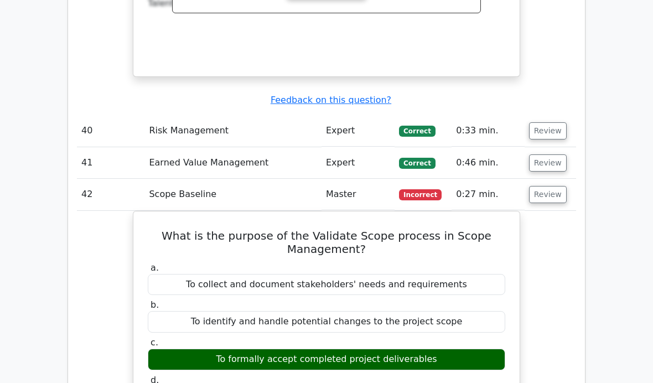
scroll to position [8775, 0]
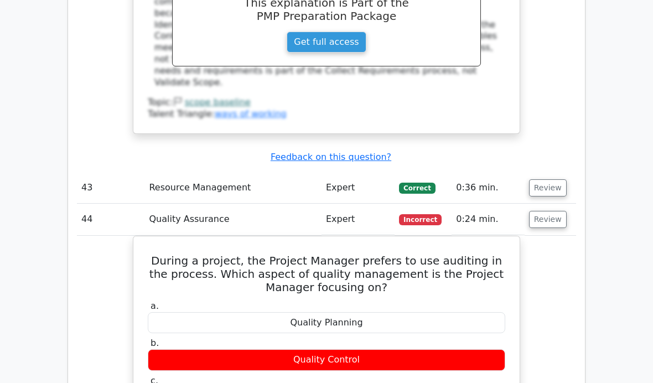
scroll to position [9259, 0]
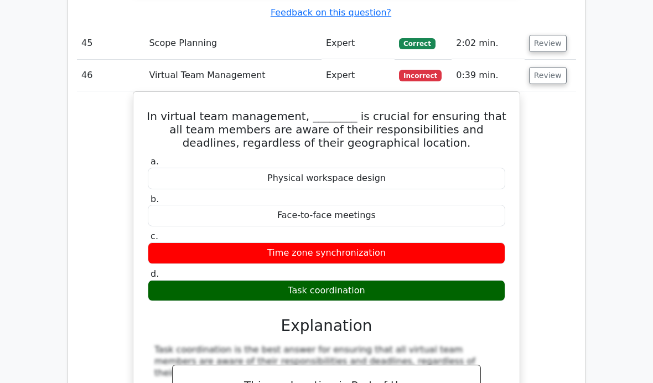
scroll to position [9967, 0]
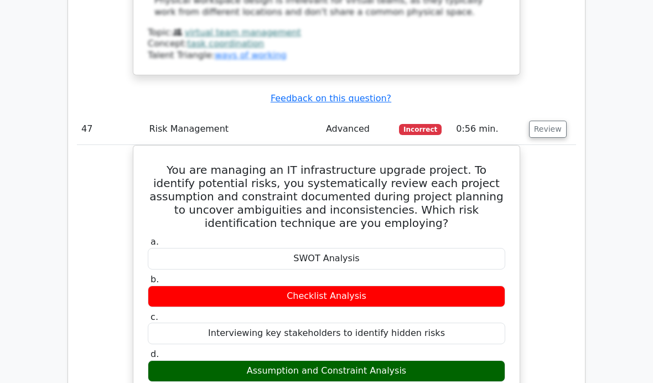
scroll to position [10598, 0]
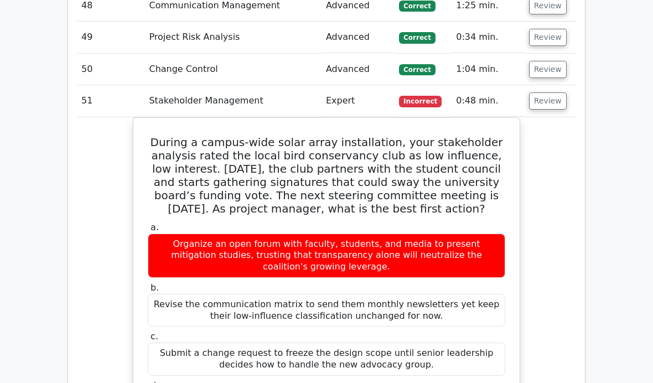
scroll to position [11329, 0]
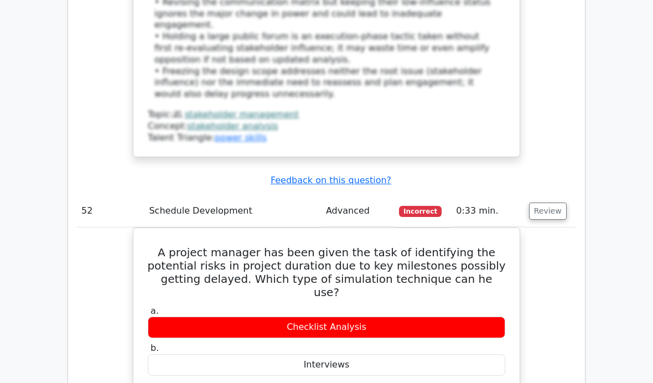
scroll to position [11918, 0]
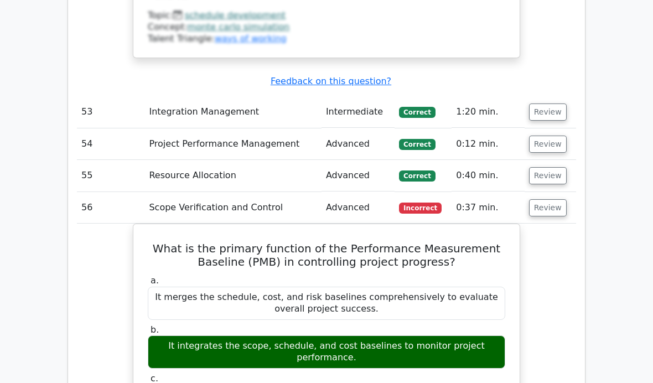
scroll to position [12591, 0]
